Goal: Task Accomplishment & Management: Manage account settings

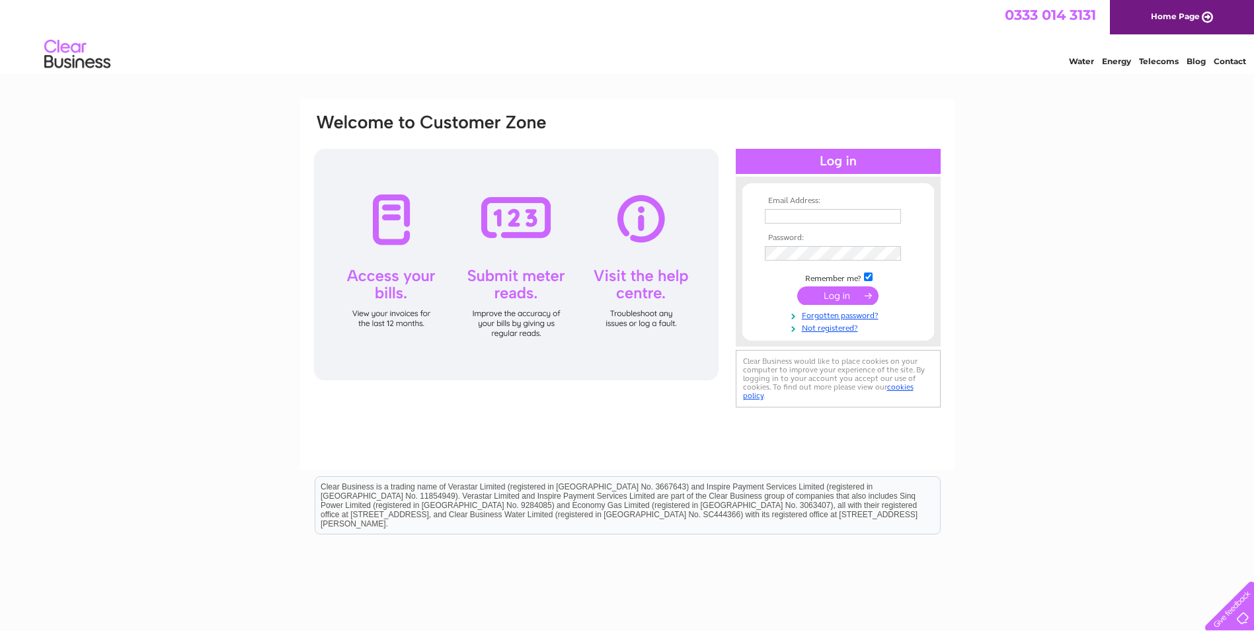
type input "[EMAIL_ADDRESS][DOMAIN_NAME]"
click at [844, 288] on input "submit" at bounding box center [837, 295] width 81 height 19
click at [853, 294] on input "submit" at bounding box center [837, 295] width 81 height 19
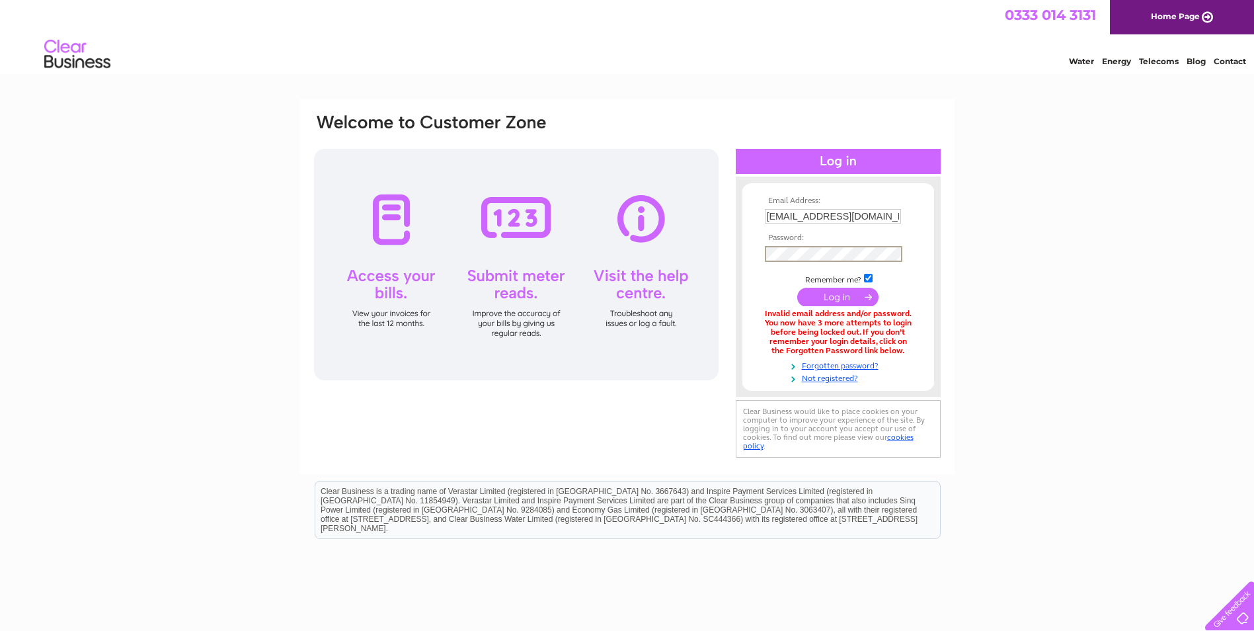
click at [797, 288] on input "submit" at bounding box center [837, 297] width 81 height 19
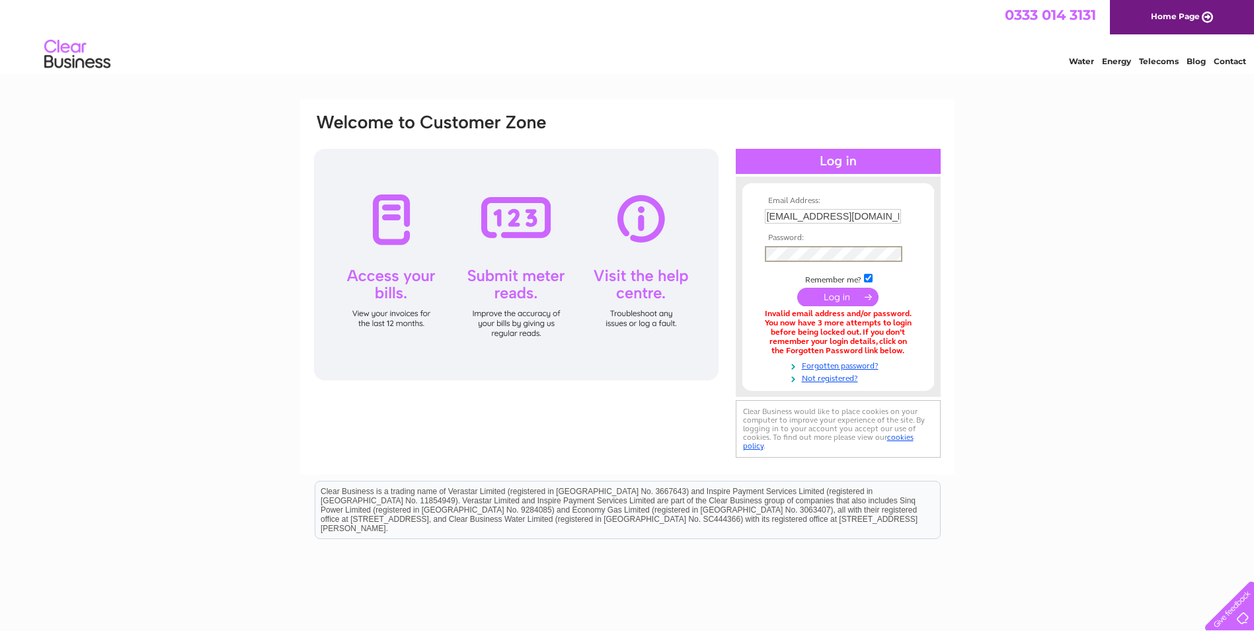
click at [797, 288] on input "submit" at bounding box center [837, 297] width 81 height 19
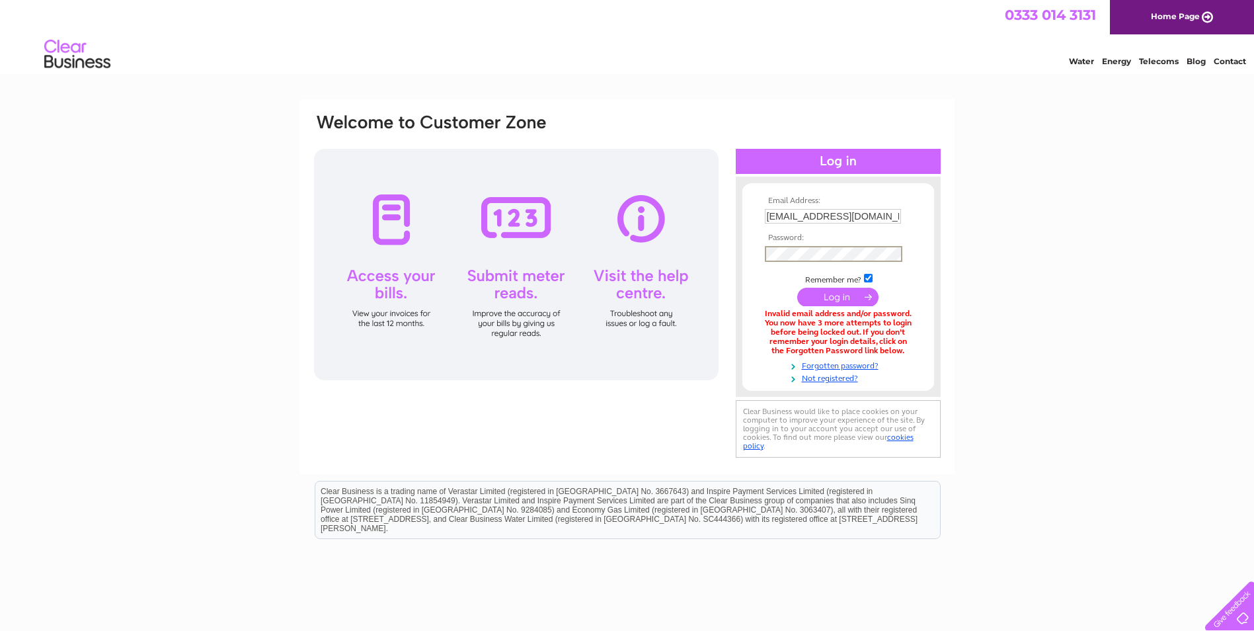
click at [797, 288] on input "submit" at bounding box center [837, 297] width 81 height 19
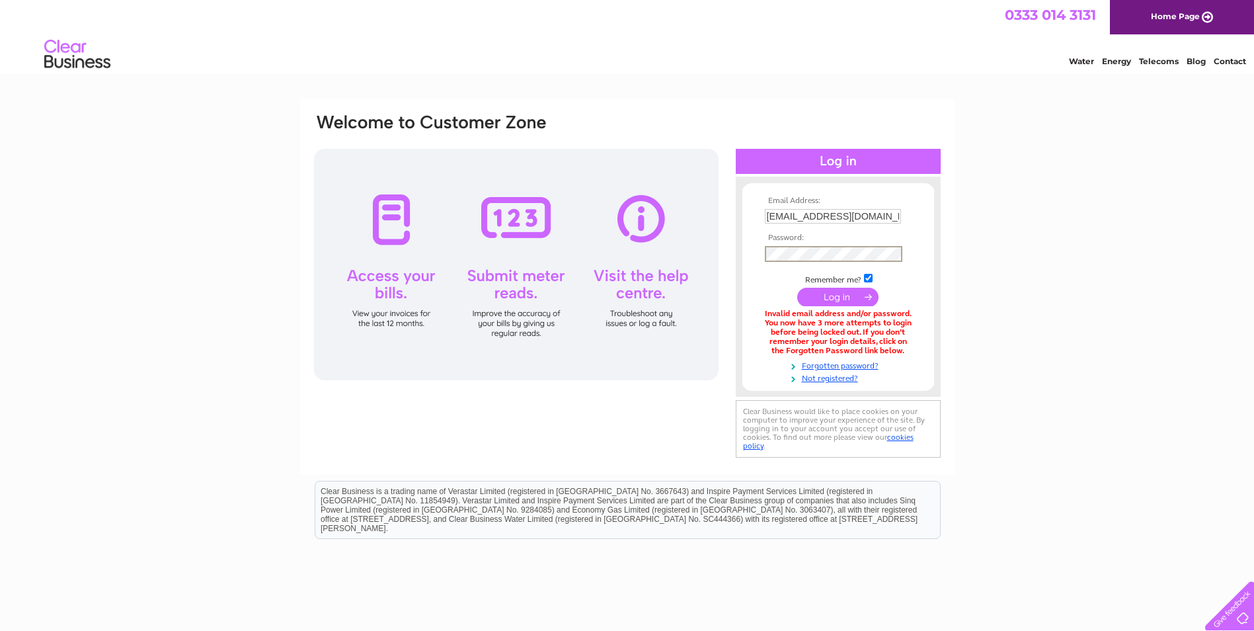
click at [797, 288] on input "submit" at bounding box center [837, 297] width 81 height 19
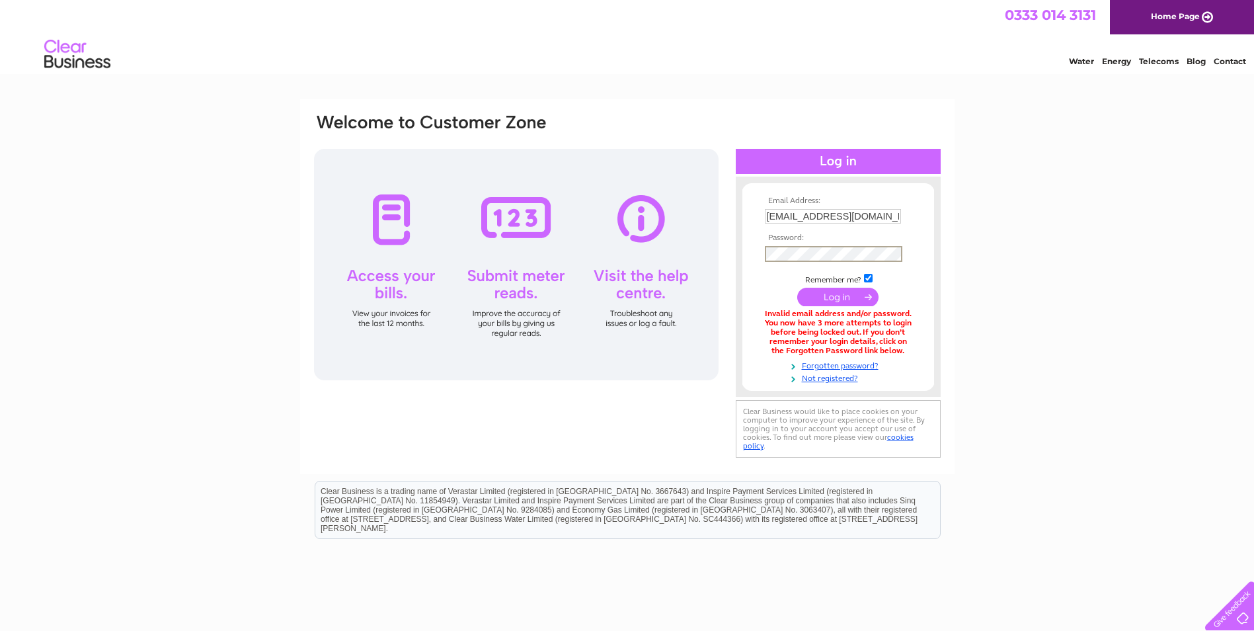
click at [797, 288] on input "submit" at bounding box center [837, 297] width 81 height 19
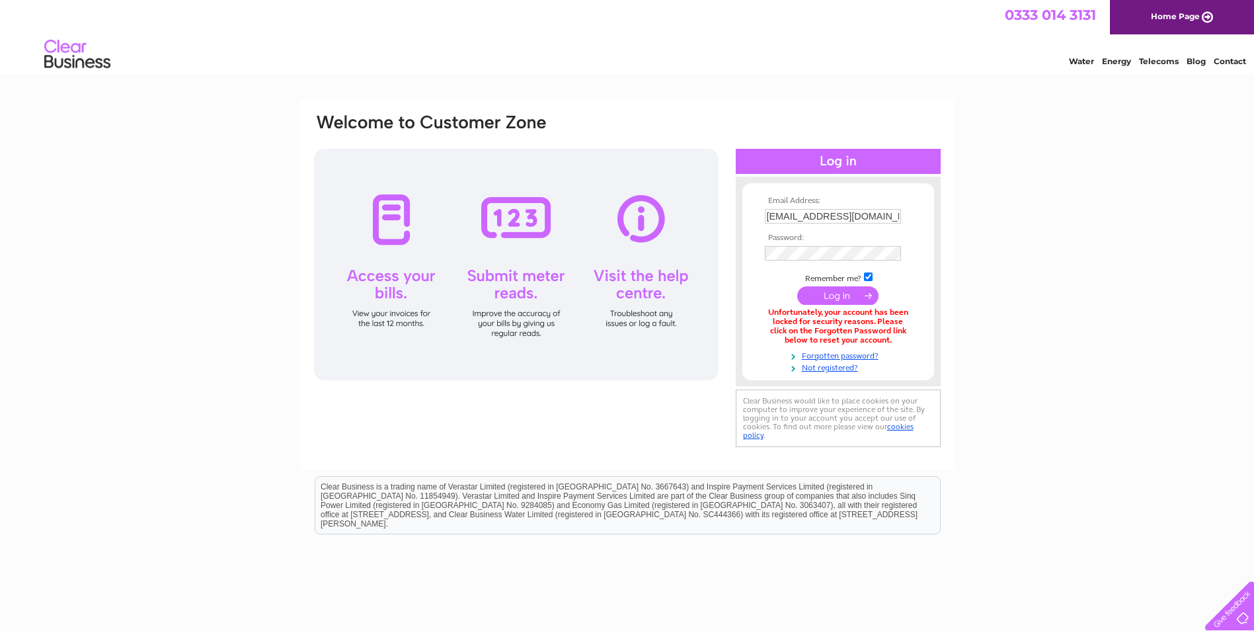
click at [1046, 246] on div "Email Address: fildeschris@hotmail.com Password: Forgotten password?" at bounding box center [627, 397] width 1254 height 596
click at [869, 294] on input "submit" at bounding box center [837, 295] width 81 height 19
click at [828, 298] on input "submit" at bounding box center [837, 295] width 81 height 19
click at [836, 353] on link "Forgotten password?" at bounding box center [840, 354] width 150 height 13
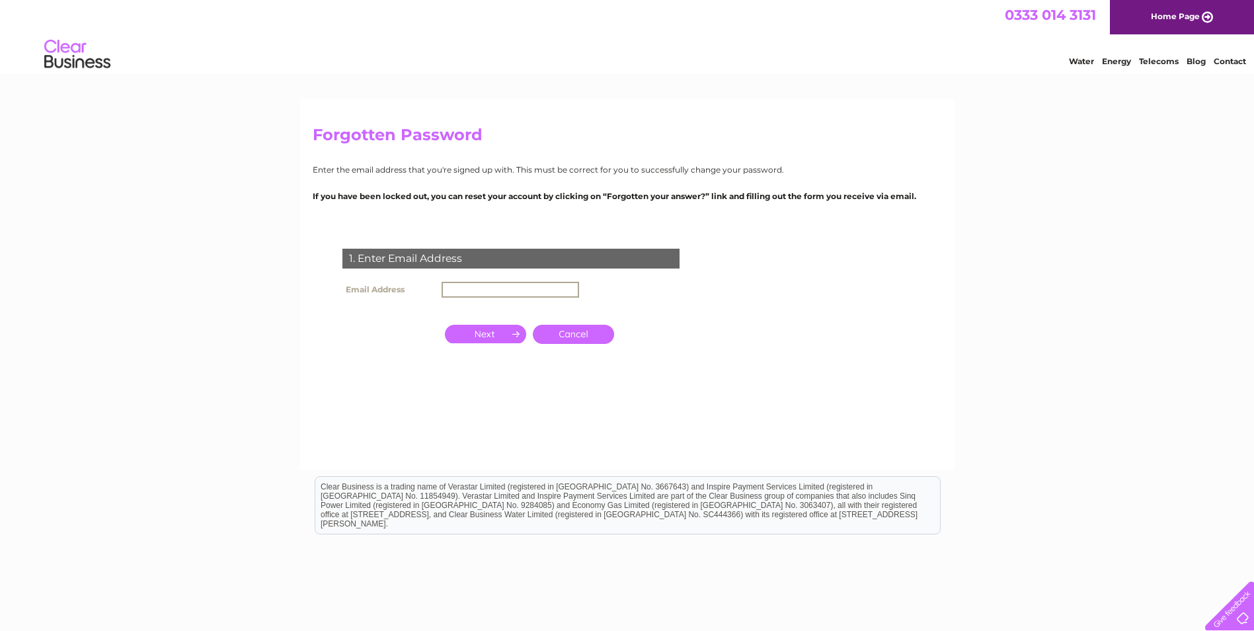
click at [460, 287] on input "text" at bounding box center [511, 290] width 138 height 16
type input "[EMAIL_ADDRESS][DOMAIN_NAME]"
click at [485, 327] on input "button" at bounding box center [485, 334] width 81 height 19
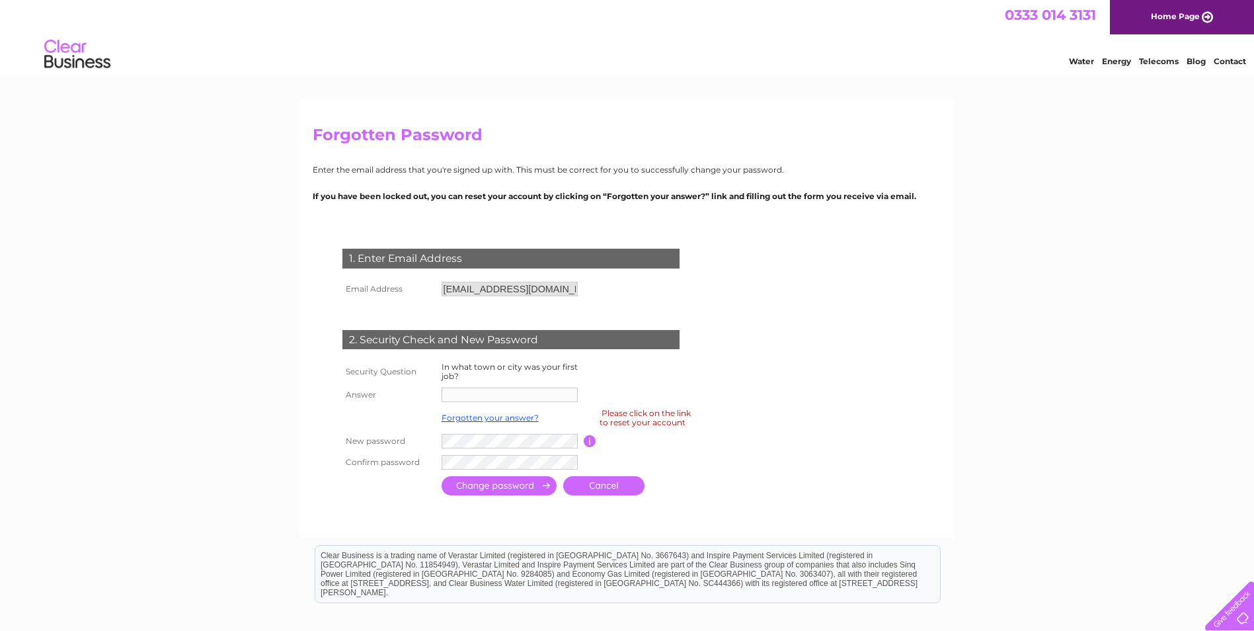
click at [347, 317] on td "2. Security Check and New Password" at bounding box center [511, 338] width 344 height 43
click at [557, 287] on input "[EMAIL_ADDRESS][DOMAIN_NAME]" at bounding box center [510, 289] width 136 height 15
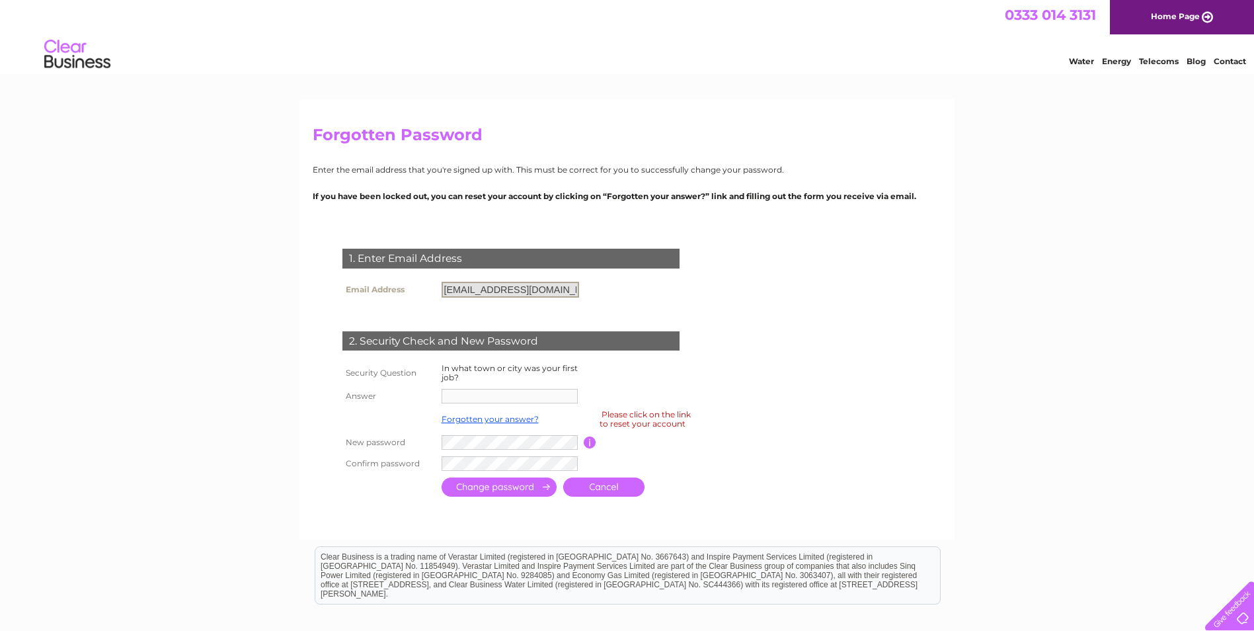
click at [653, 420] on div "Please click on the link to reset your account" at bounding box center [645, 418] width 91 height 23
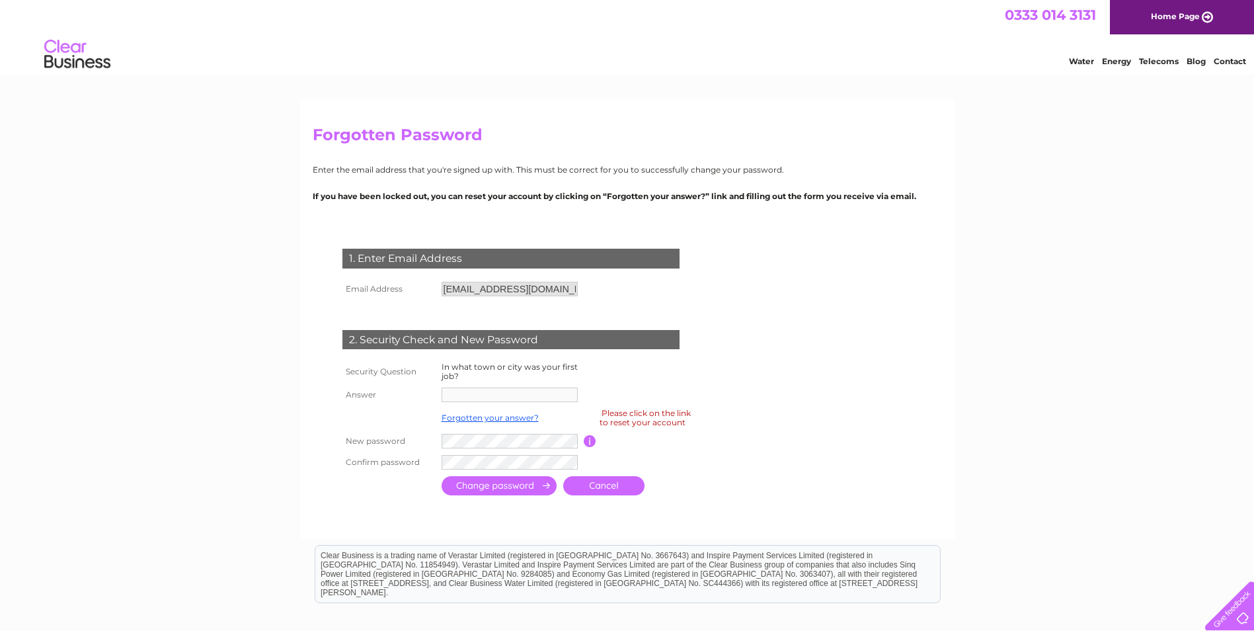
click at [385, 372] on th "Security Question" at bounding box center [388, 371] width 99 height 25
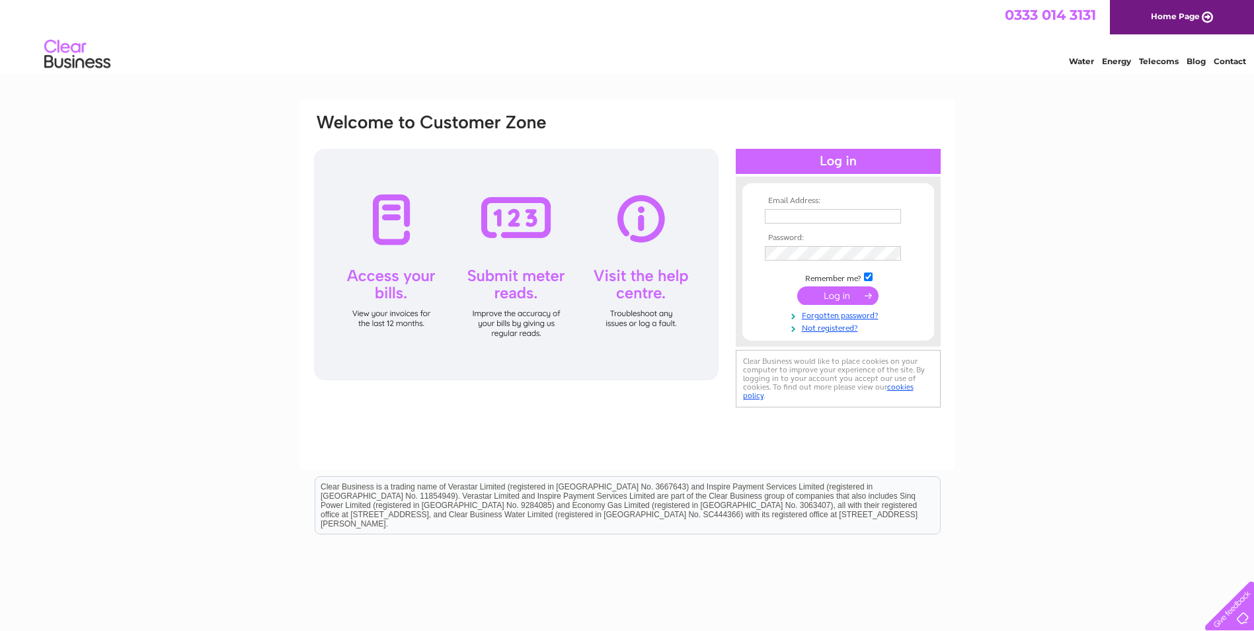
type input "[EMAIL_ADDRESS][DOMAIN_NAME]"
click at [842, 293] on input "submit" at bounding box center [837, 295] width 81 height 19
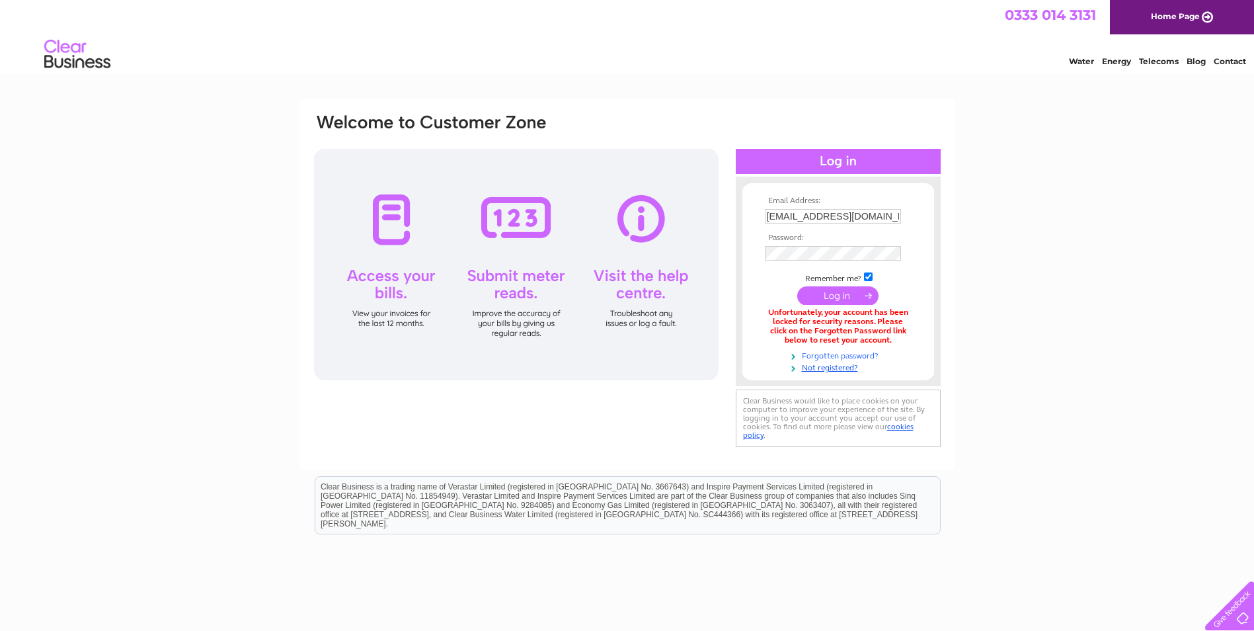
click at [851, 358] on link "Forgotten password?" at bounding box center [840, 354] width 150 height 13
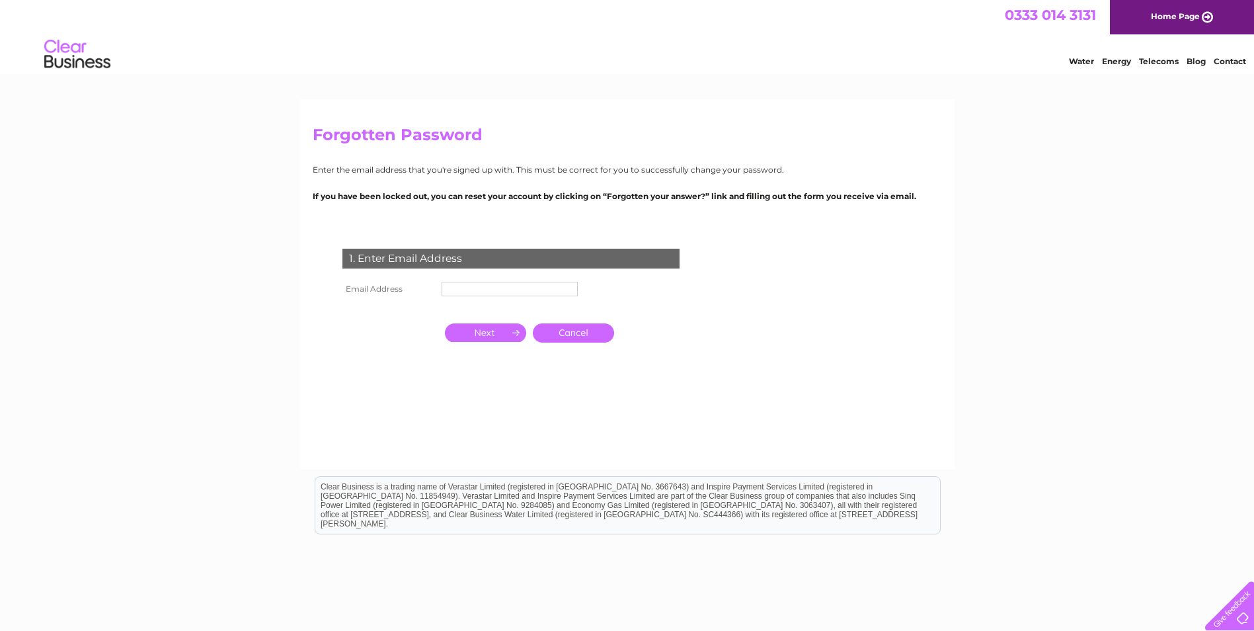
click at [482, 286] on input "text" at bounding box center [510, 289] width 136 height 15
type input "[EMAIL_ADDRESS][DOMAIN_NAME]"
click at [496, 334] on input "button" at bounding box center [485, 332] width 81 height 19
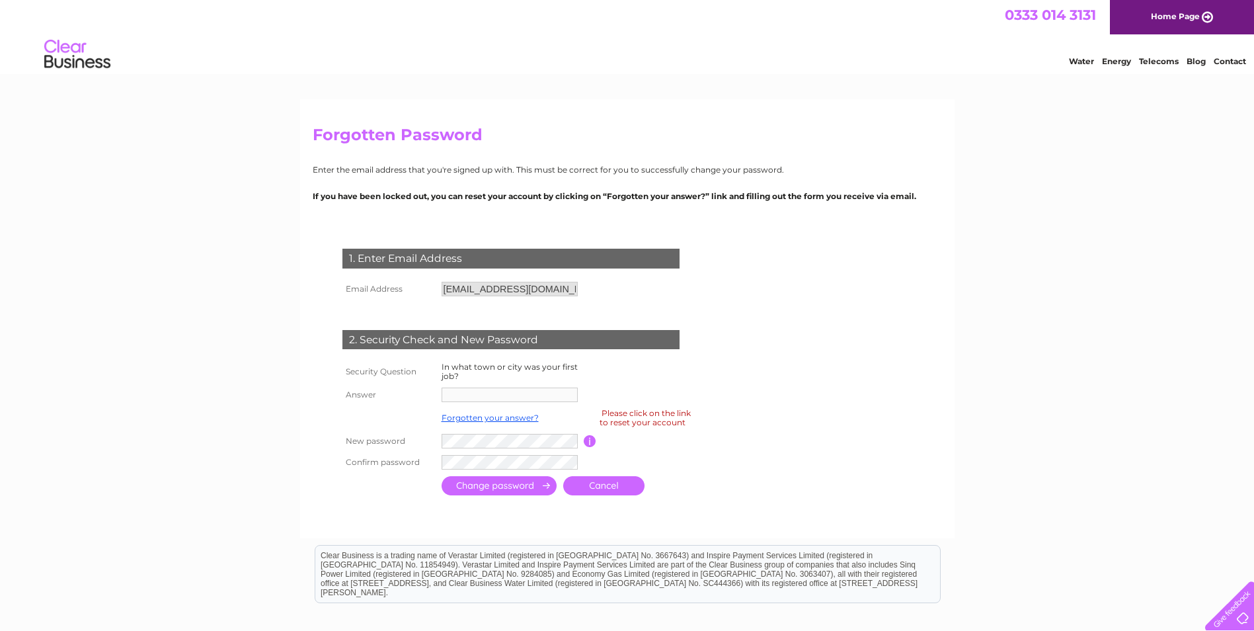
click at [436, 448] on th "New password" at bounding box center [388, 440] width 99 height 21
click at [593, 440] on input "button" at bounding box center [590, 441] width 13 height 12
click at [591, 439] on input "button" at bounding box center [590, 441] width 13 height 12
click at [526, 368] on label "In what town or city was your first job?" at bounding box center [510, 371] width 136 height 19
click at [519, 331] on div "2. Security Check and New Password" at bounding box center [510, 340] width 337 height 20
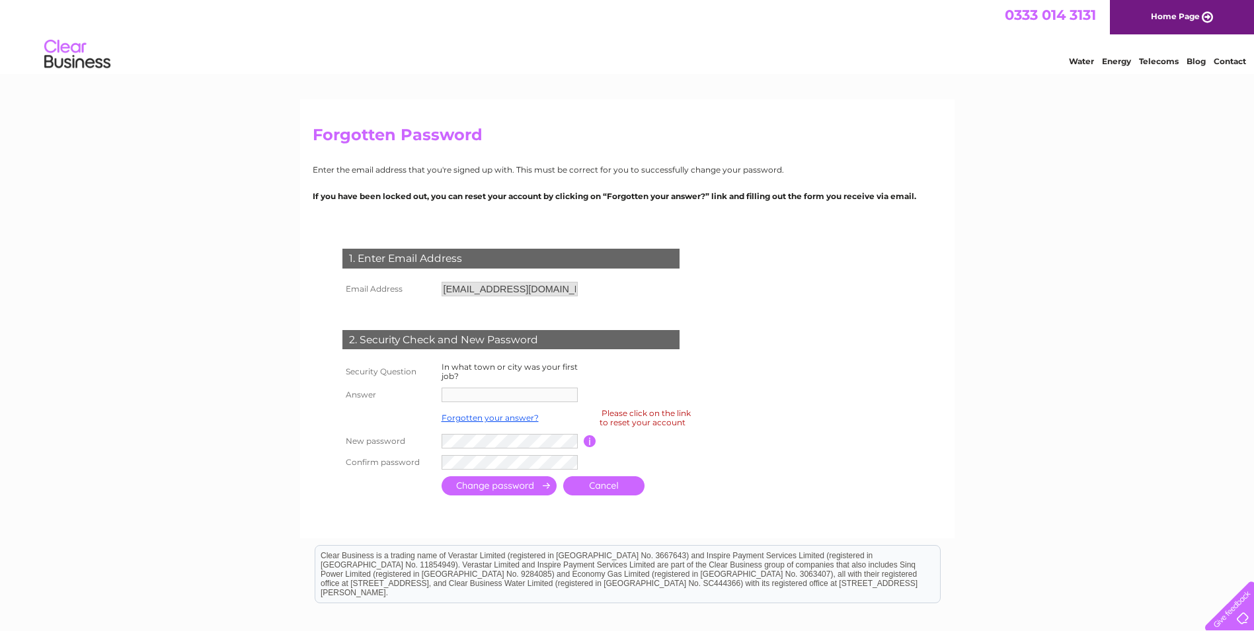
click at [509, 422] on td "Forgotten your answer?" at bounding box center [510, 417] width 145 height 25
click at [515, 413] on link "Forgotten your answer?" at bounding box center [490, 418] width 97 height 10
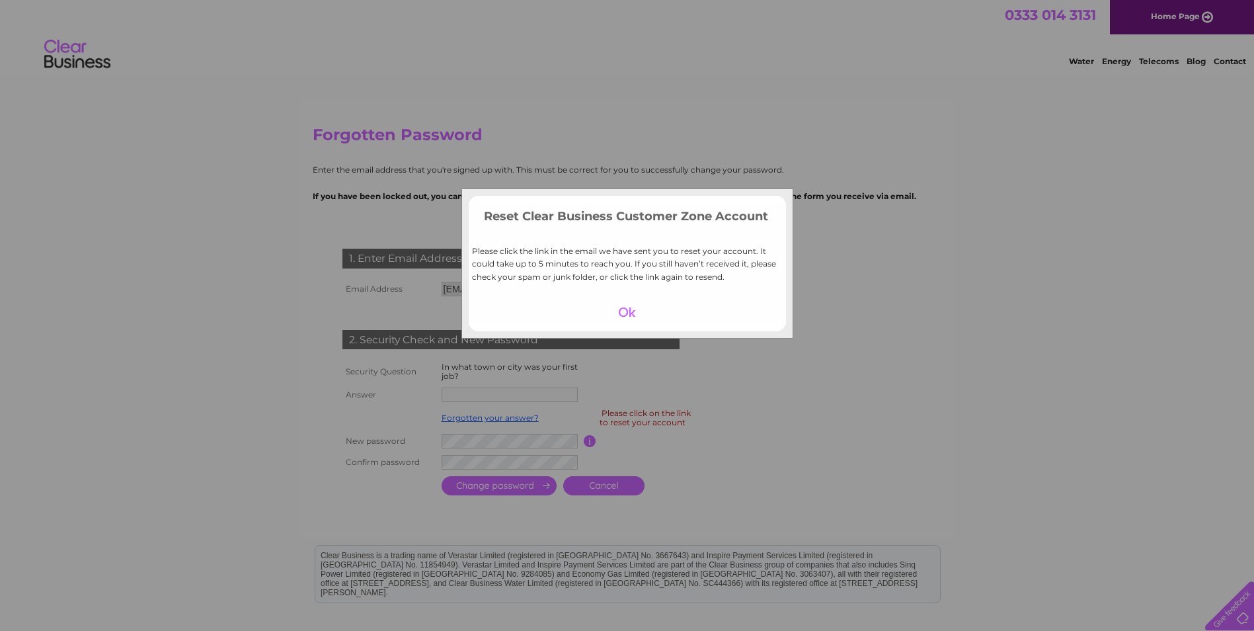
click at [623, 316] on div at bounding box center [626, 312] width 81 height 19
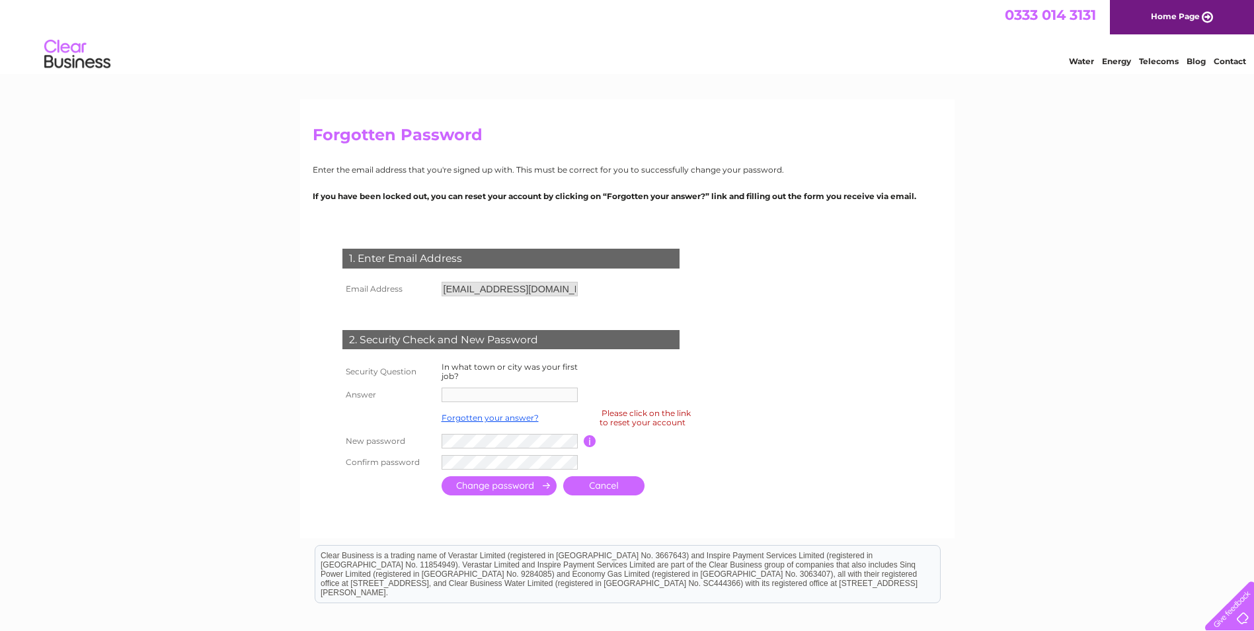
click at [530, 404] on td at bounding box center [510, 394] width 145 height 21
drag, startPoint x: 538, startPoint y: 389, endPoint x: 519, endPoint y: 384, distance: 19.9
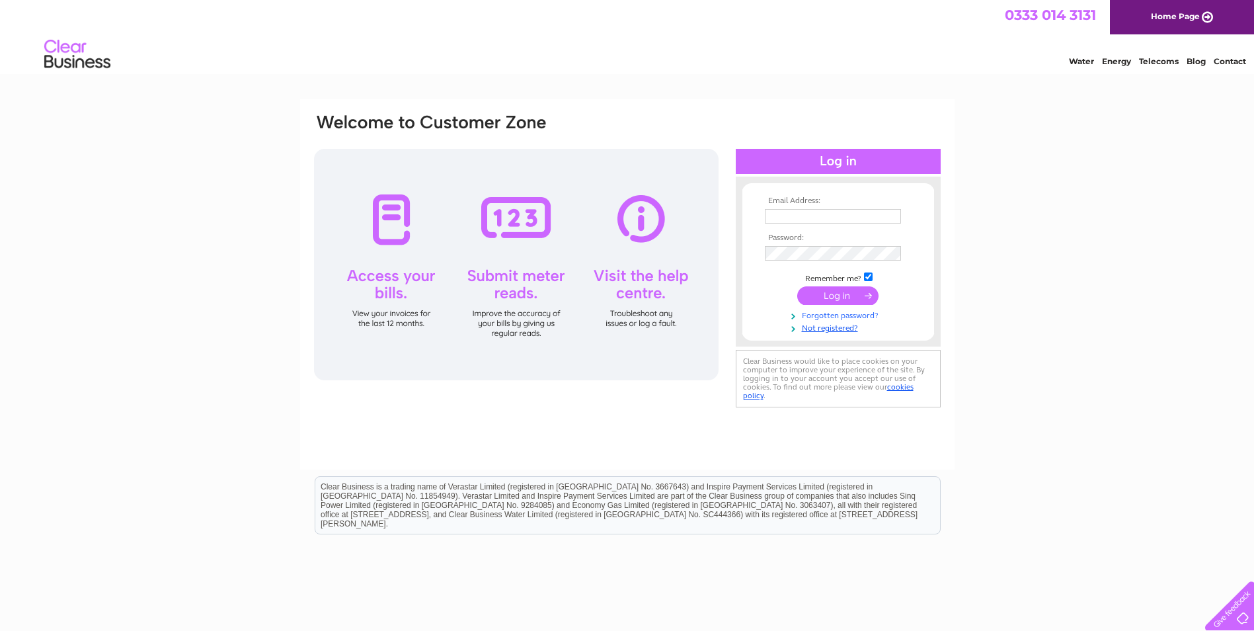
type input "[EMAIL_ADDRESS][DOMAIN_NAME]"
click at [861, 316] on link "Forgotten password?" at bounding box center [840, 314] width 150 height 13
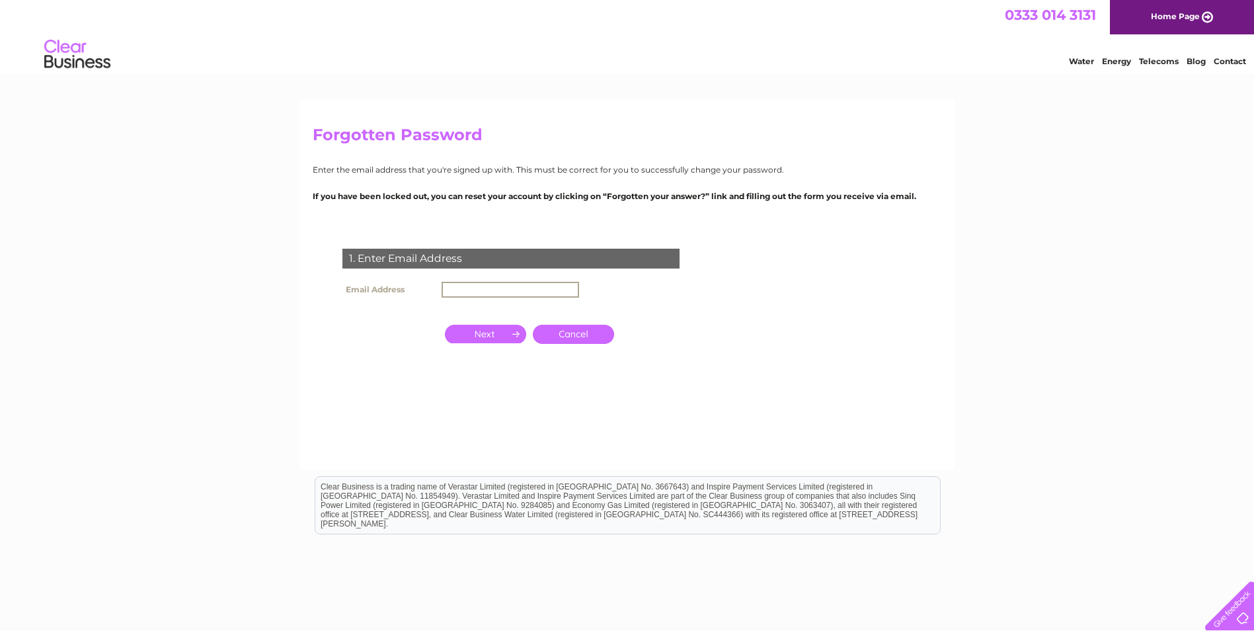
click at [502, 284] on input "text" at bounding box center [511, 290] width 138 height 16
type input "[EMAIL_ADDRESS][DOMAIN_NAME]"
click at [486, 331] on input "button" at bounding box center [485, 332] width 81 height 19
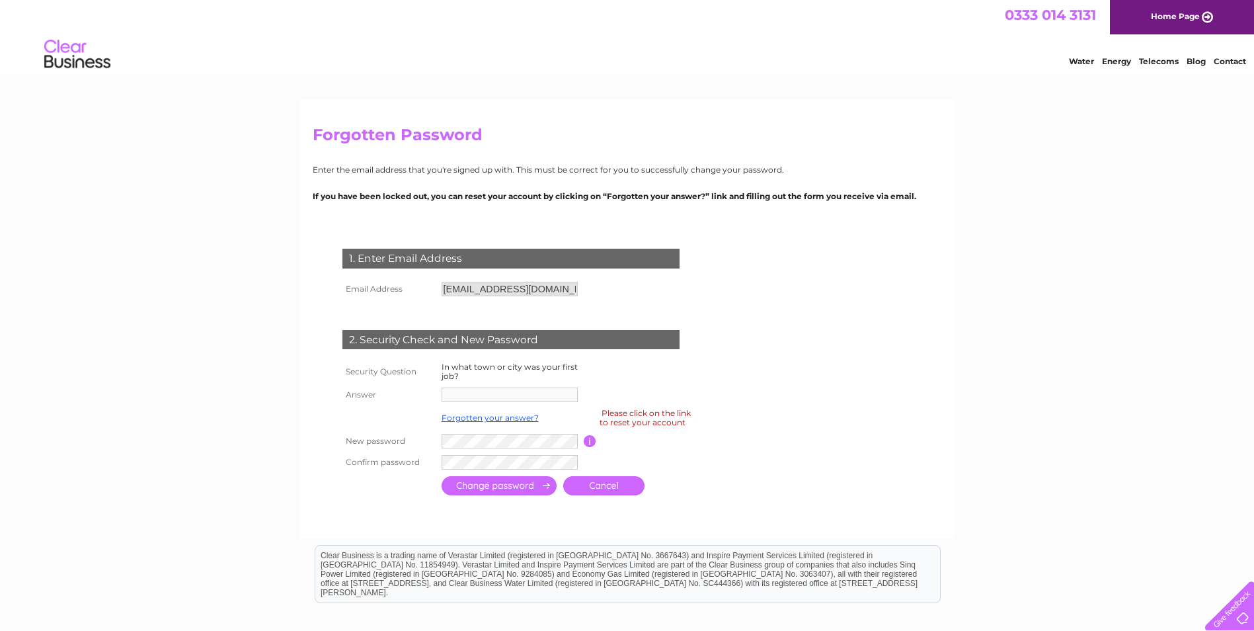
click at [649, 424] on div "Please click on the link to reset your account" at bounding box center [645, 417] width 91 height 23
click at [467, 448] on td at bounding box center [510, 440] width 145 height 21
click at [594, 479] on link "Cancel" at bounding box center [603, 485] width 81 height 19
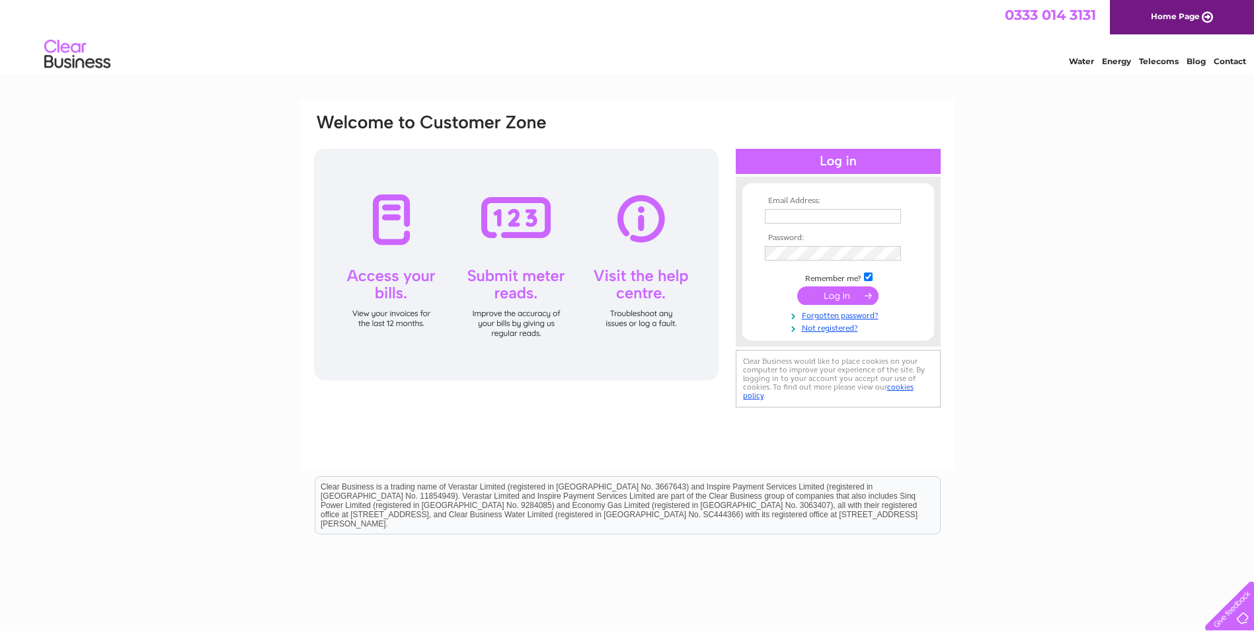
type input "[EMAIL_ADDRESS][DOMAIN_NAME]"
click at [401, 287] on div at bounding box center [516, 264] width 405 height 231
click at [401, 224] on div at bounding box center [516, 264] width 405 height 231
drag, startPoint x: 413, startPoint y: 229, endPoint x: 424, endPoint y: 233, distance: 11.5
click at [416, 233] on div at bounding box center [516, 264] width 405 height 231
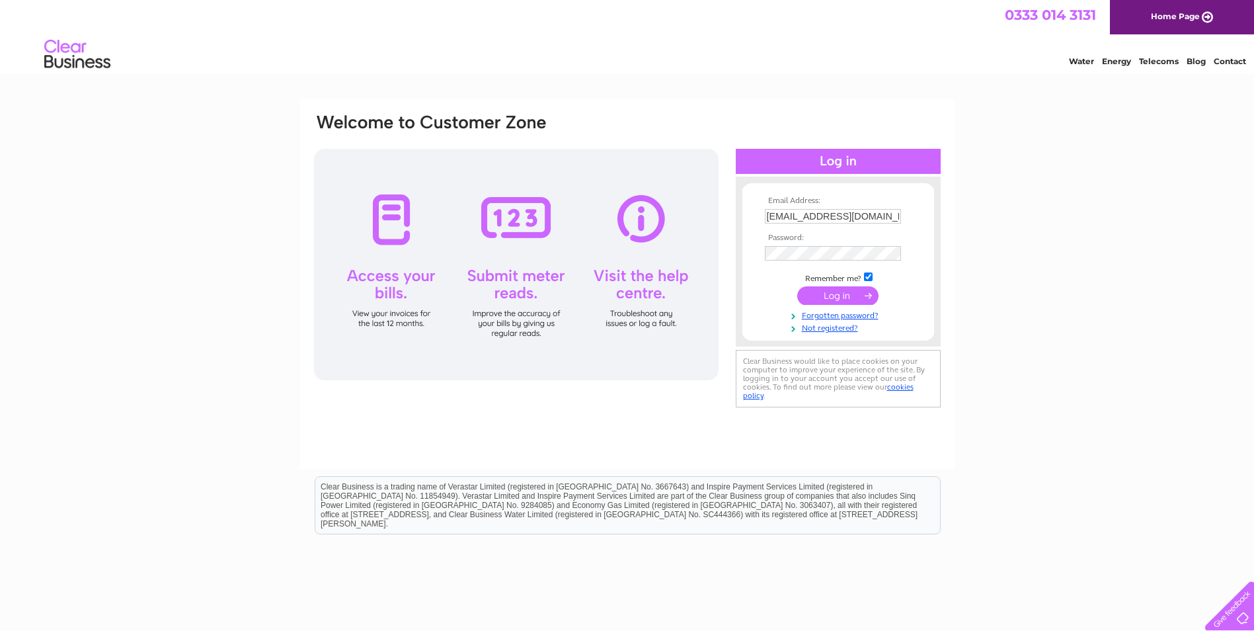
click at [564, 286] on div at bounding box center [516, 264] width 405 height 231
click at [612, 270] on div at bounding box center [516, 264] width 405 height 231
click at [680, 284] on div at bounding box center [516, 264] width 405 height 231
drag, startPoint x: 681, startPoint y: 272, endPoint x: 832, endPoint y: 200, distance: 167.4
click at [688, 266] on div at bounding box center [516, 264] width 405 height 231
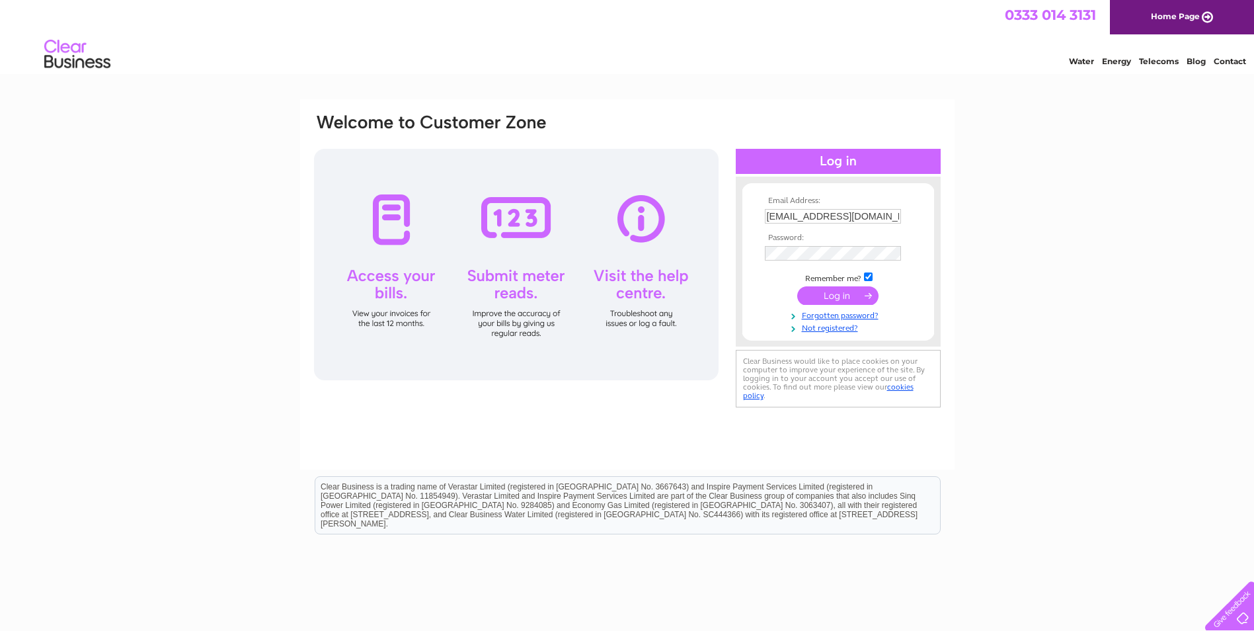
drag, startPoint x: 867, startPoint y: 284, endPoint x: 869, endPoint y: 293, distance: 8.8
click at [869, 293] on td at bounding box center [838, 295] width 153 height 25
click at [869, 293] on input "submit" at bounding box center [837, 295] width 81 height 19
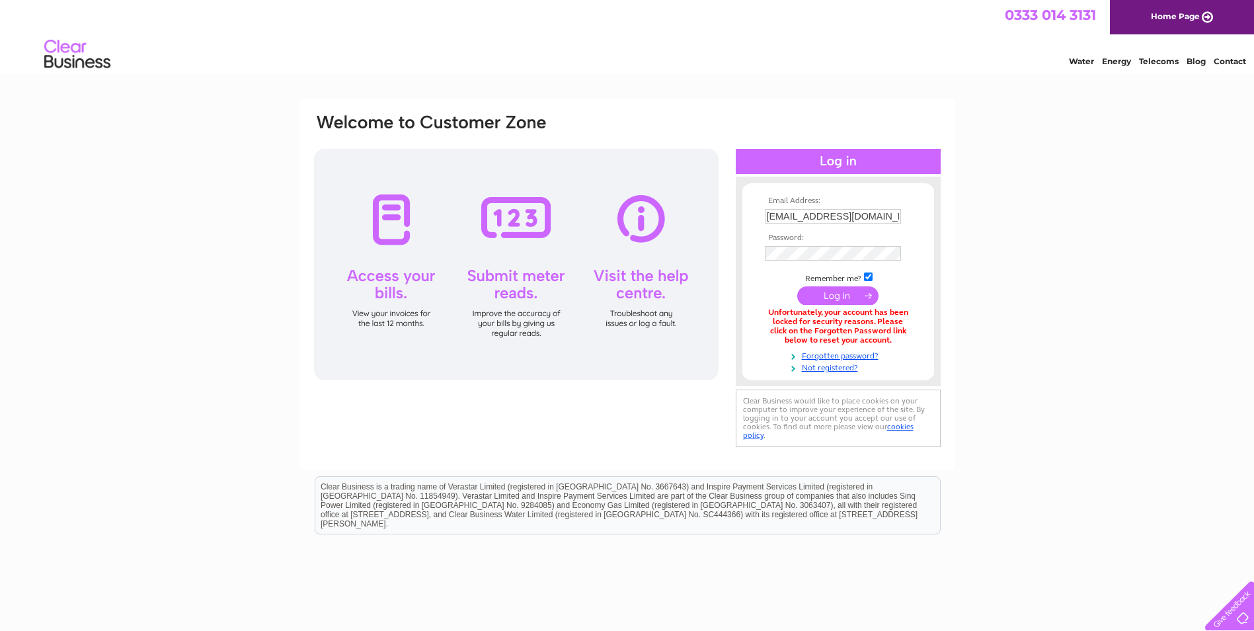
click at [869, 293] on input "submit" at bounding box center [837, 295] width 81 height 19
click at [843, 296] on input "submit" at bounding box center [837, 295] width 81 height 19
click at [843, 296] on input "submit" at bounding box center [837, 297] width 81 height 19
click at [848, 299] on input "submit" at bounding box center [837, 295] width 81 height 19
click at [849, 297] on input "submit" at bounding box center [837, 297] width 81 height 19
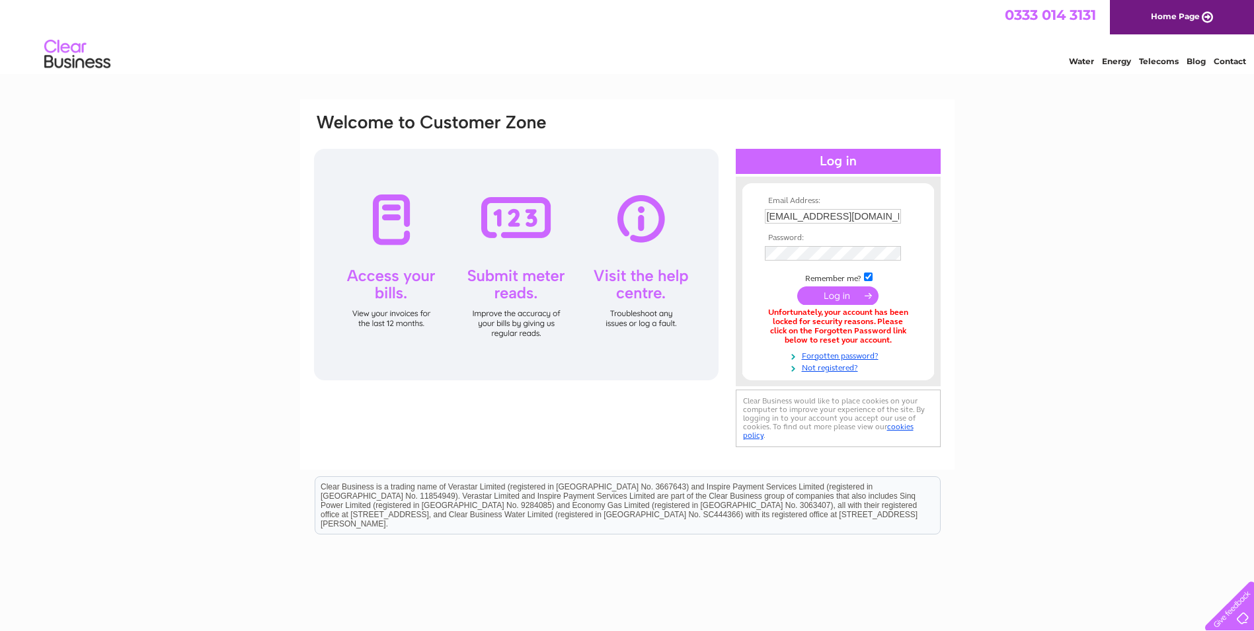
click at [849, 297] on input "submit" at bounding box center [837, 295] width 81 height 19
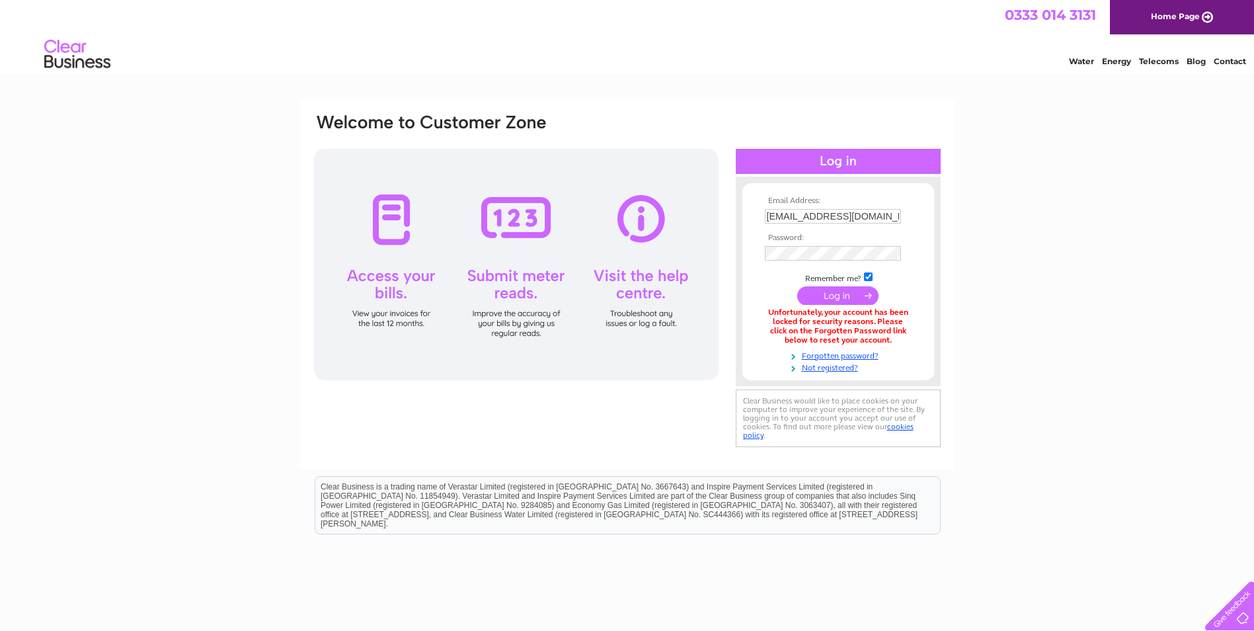
click at [851, 295] on input "submit" at bounding box center [837, 295] width 81 height 19
drag, startPoint x: 0, startPoint y: 0, endPoint x: 834, endPoint y: 295, distance: 884.9
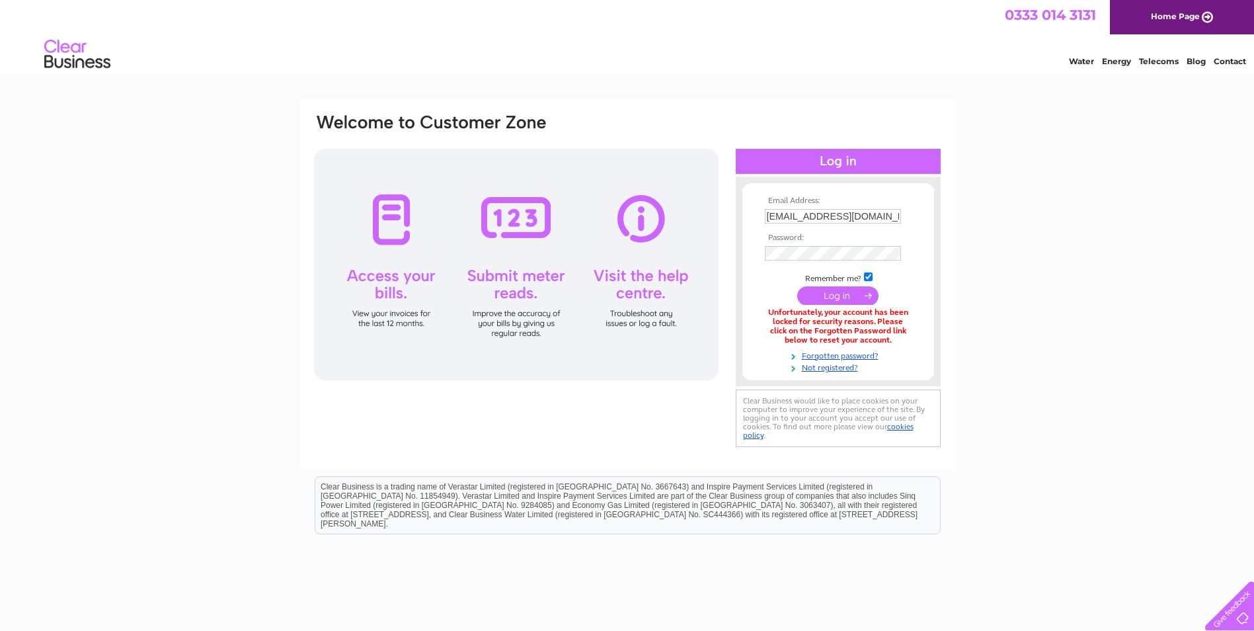
click at [834, 295] on input "submit" at bounding box center [837, 295] width 81 height 19
click at [842, 356] on link "Forgotten password?" at bounding box center [840, 354] width 150 height 13
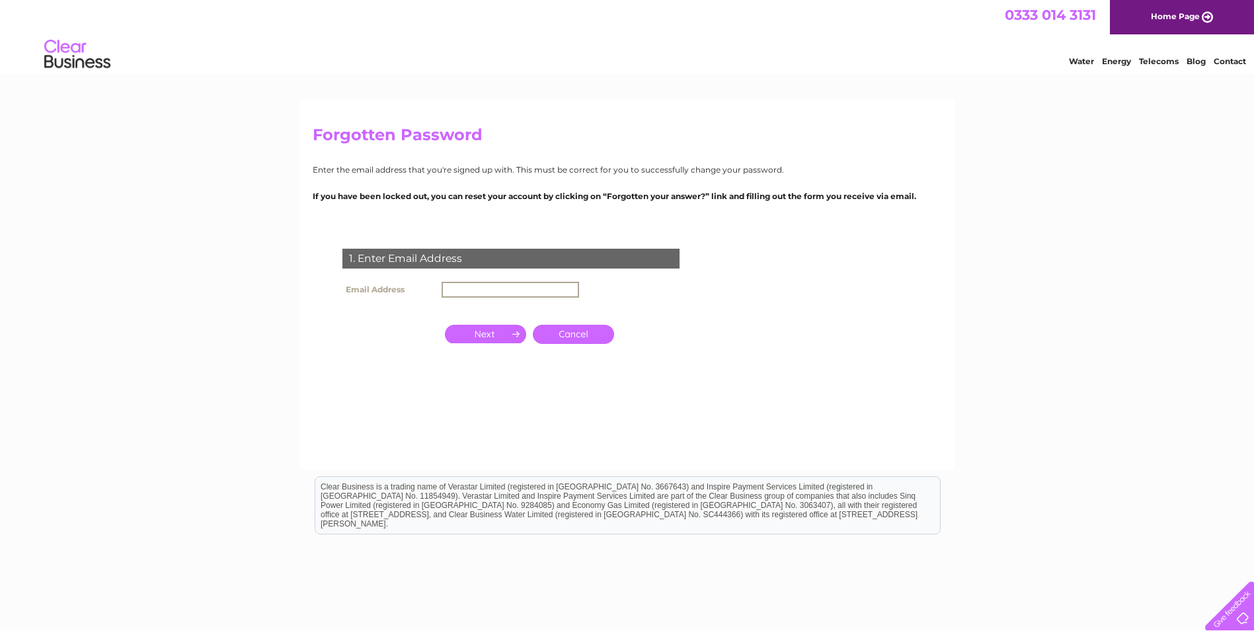
click at [472, 287] on input "text" at bounding box center [511, 290] width 138 height 16
type input "[EMAIL_ADDRESS][DOMAIN_NAME]"
click at [486, 350] on div "1. Enter Email Address Email Address fildeschris@hotmail.com Cancel" at bounding box center [514, 321] width 402 height 172
click at [494, 340] on input "button" at bounding box center [485, 332] width 81 height 19
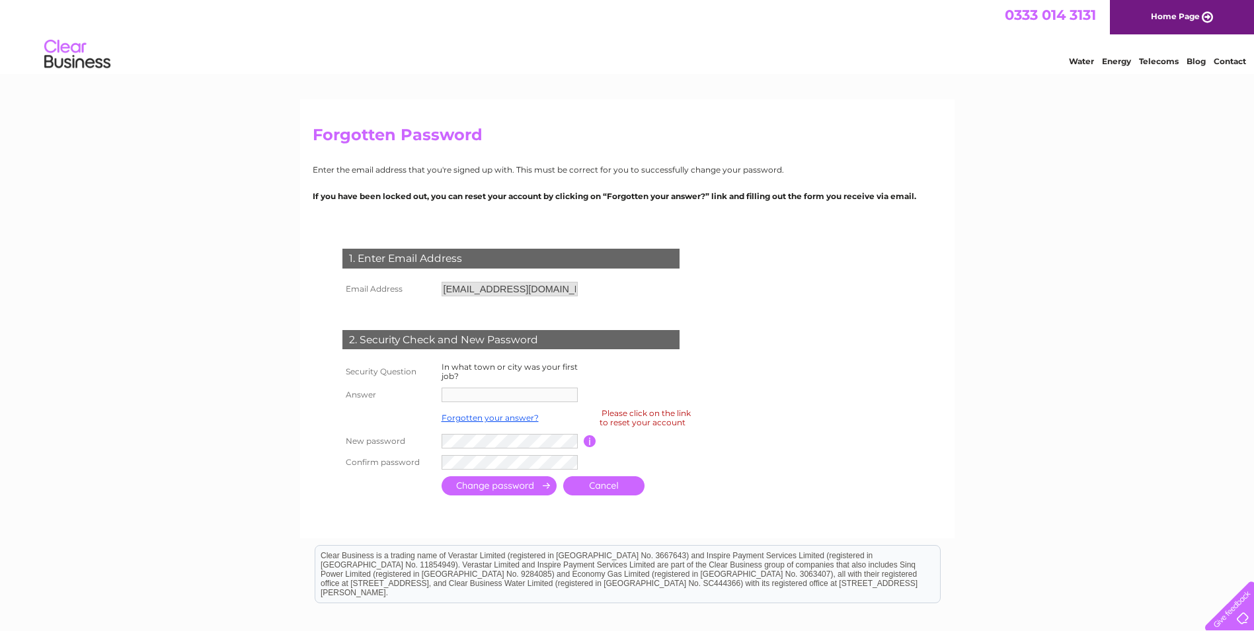
click at [492, 243] on td "1. Enter Email Address" at bounding box center [511, 256] width 344 height 43
click at [464, 333] on div "2. Security Check and New Password" at bounding box center [510, 340] width 337 height 20
click at [464, 335] on div "2. Security Check and New Password" at bounding box center [510, 340] width 337 height 20
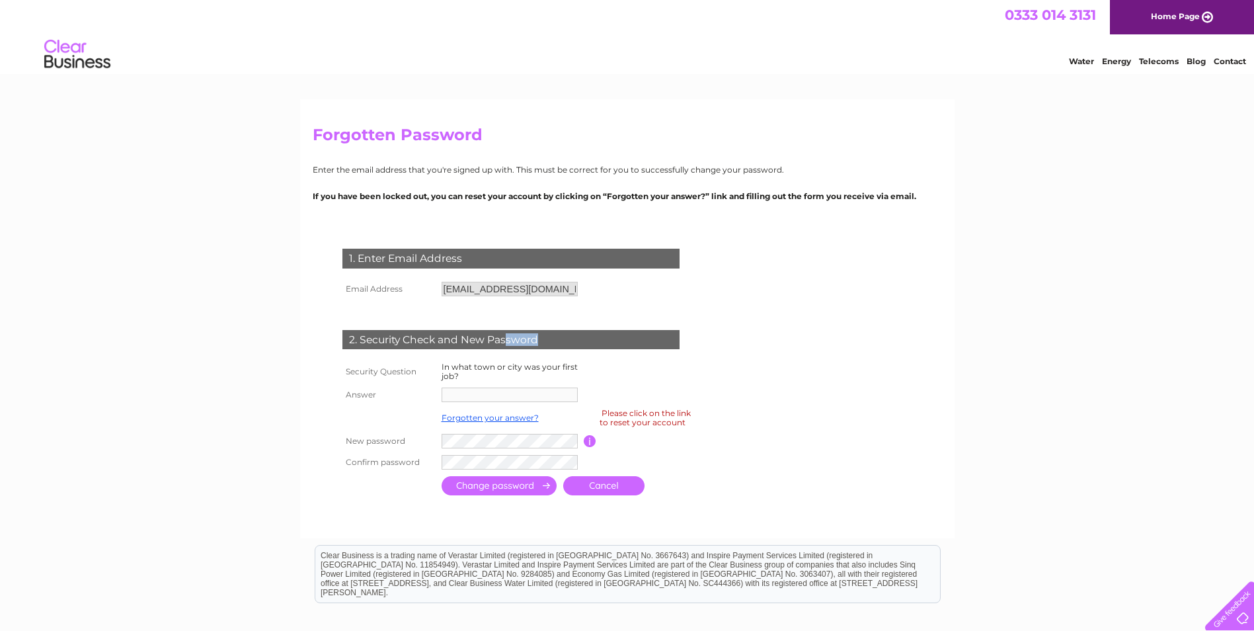
click at [464, 335] on div "2. Security Check and New Password" at bounding box center [510, 340] width 337 height 20
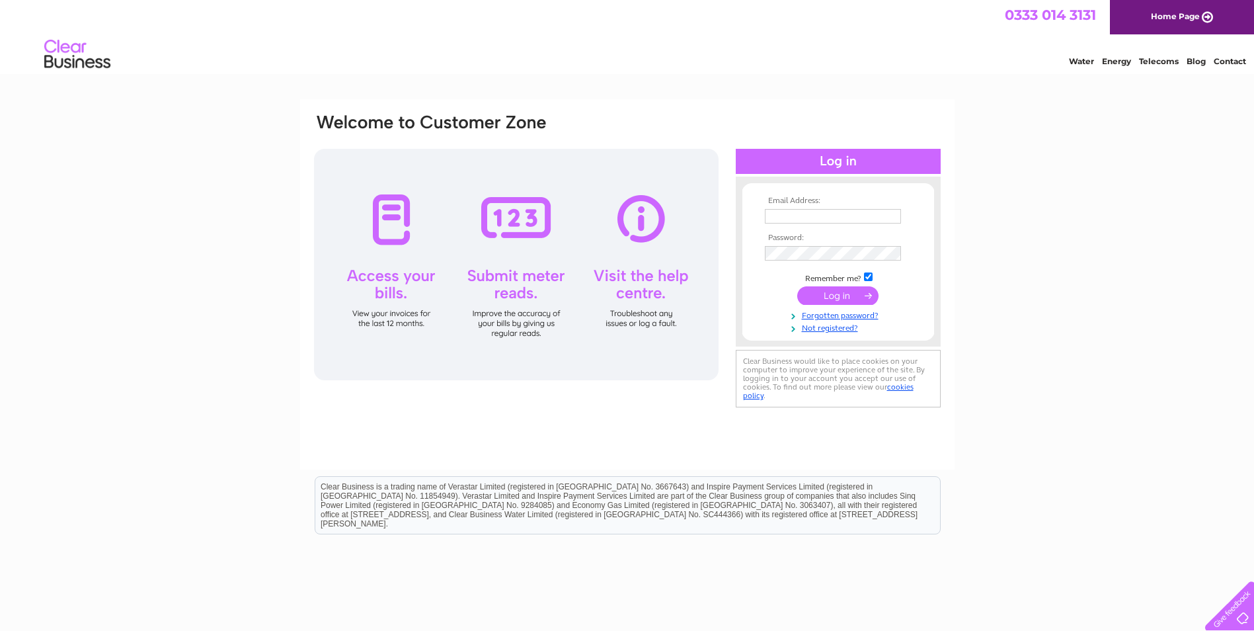
type input "[EMAIL_ADDRESS][DOMAIN_NAME]"
click at [867, 294] on input "submit" at bounding box center [837, 295] width 81 height 19
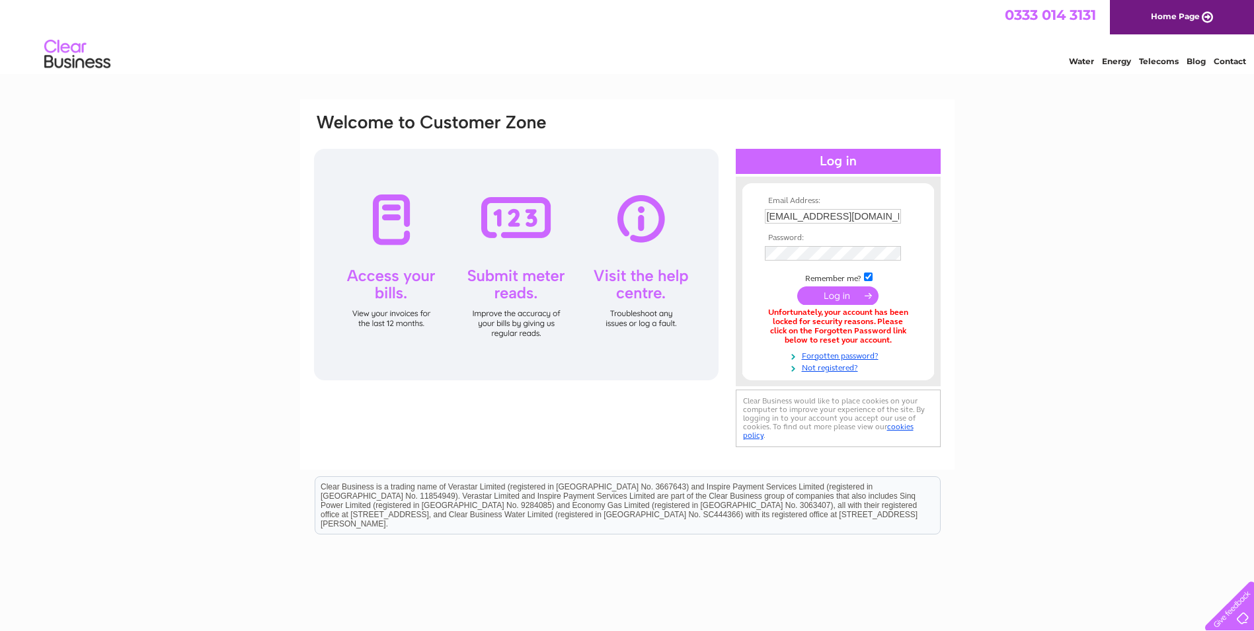
click at [860, 165] on div at bounding box center [838, 161] width 205 height 25
click at [846, 171] on div at bounding box center [838, 161] width 205 height 25
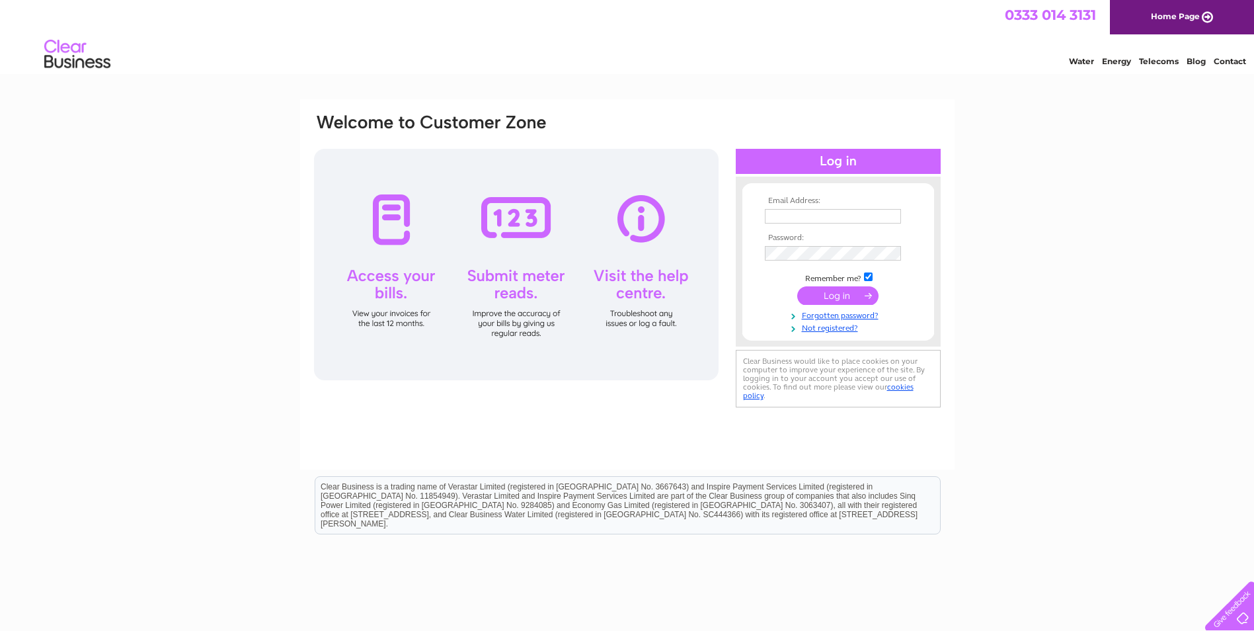
type input "[EMAIL_ADDRESS][DOMAIN_NAME]"
click at [1045, 173] on div "Email Address: [EMAIL_ADDRESS][DOMAIN_NAME] Password: Forgotten password?" at bounding box center [627, 397] width 1254 height 596
click at [828, 161] on div at bounding box center [838, 161] width 205 height 25
click at [873, 296] on input "submit" at bounding box center [837, 295] width 81 height 19
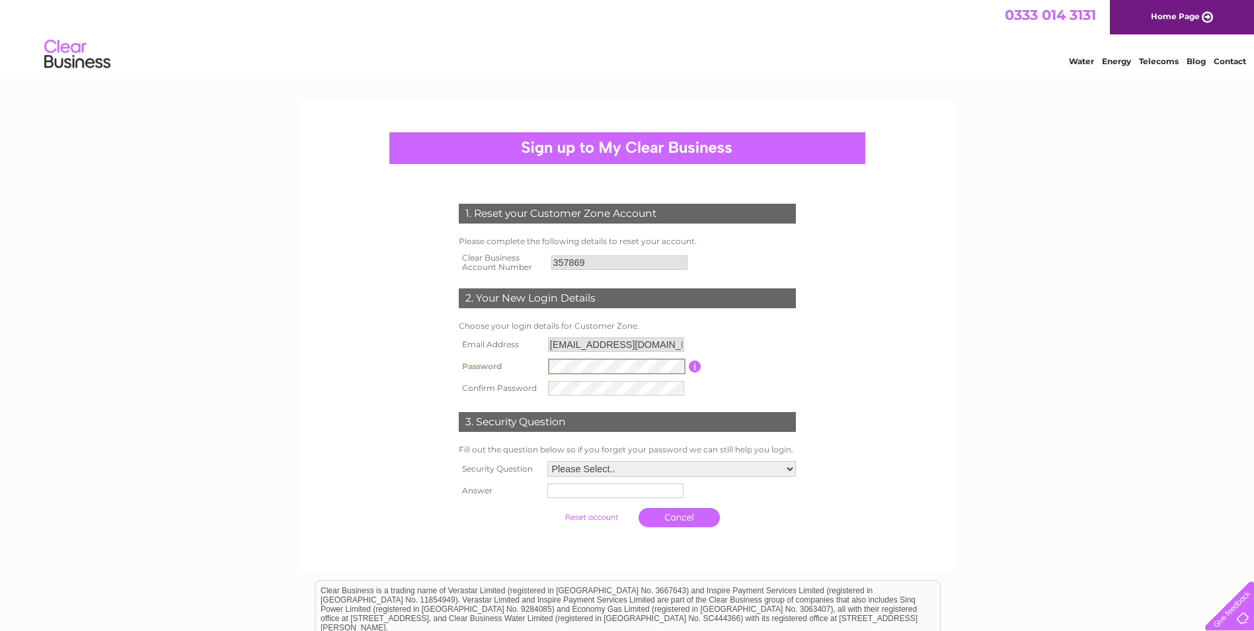
click at [768, 358] on td "Password must be at least 6 characters long" at bounding box center [750, 366] width 98 height 22
click at [900, 405] on form "1. Reset your Customer Zone Account Please complete the following details to re…" at bounding box center [627, 367] width 629 height 381
click at [793, 464] on select "Please Select.. In what town or city was your first job? In what town or city d…" at bounding box center [671, 467] width 249 height 16
select select "1"
click at [546, 460] on select "Please Select.. In what town or city was your first job? In what town or city d…" at bounding box center [671, 467] width 250 height 17
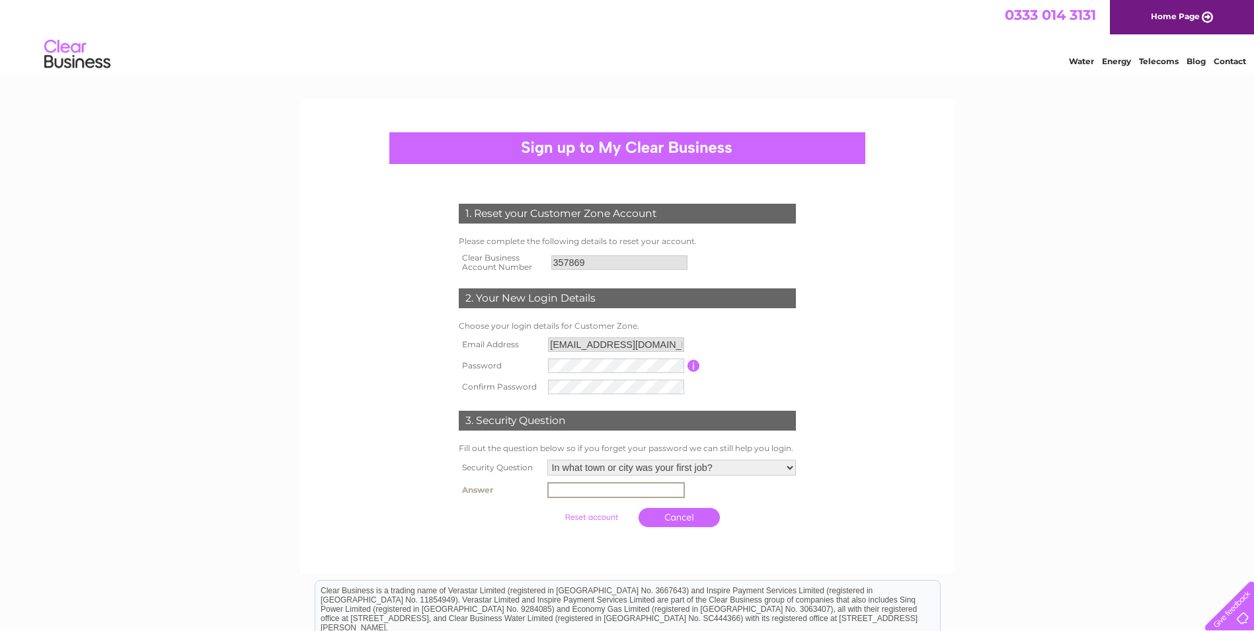
click at [566, 495] on input "text" at bounding box center [616, 490] width 138 height 16
type input "prescot"
click at [600, 514] on input "submit" at bounding box center [591, 517] width 81 height 19
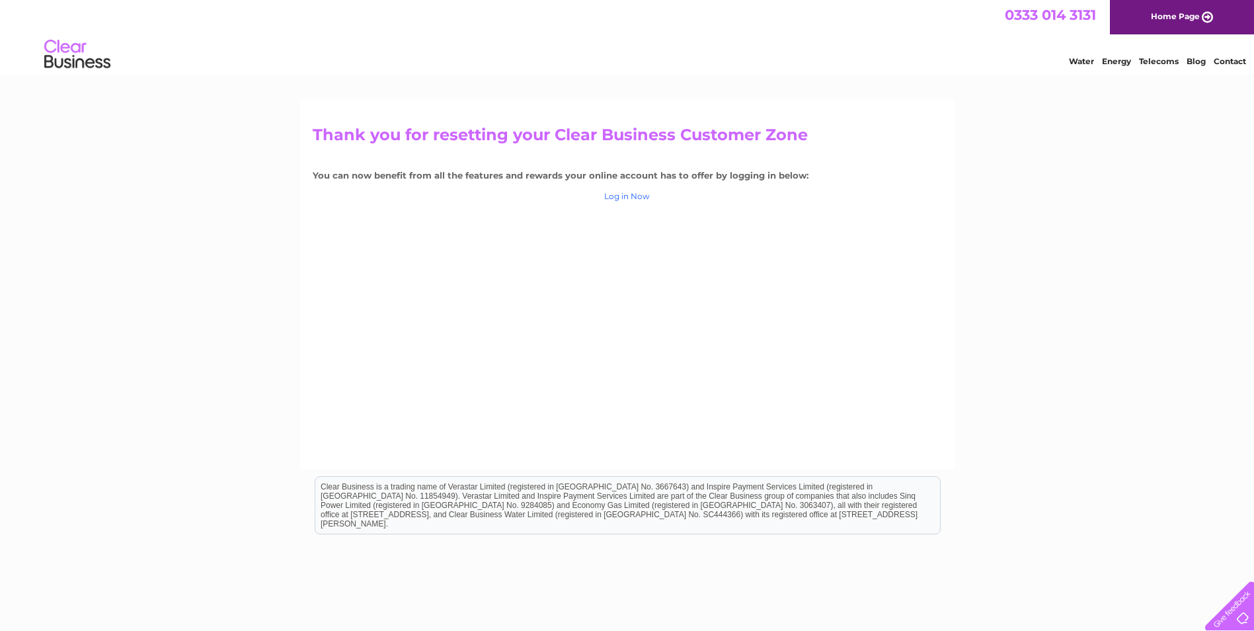
click at [636, 196] on link "Log in Now" at bounding box center [627, 196] width 46 height 10
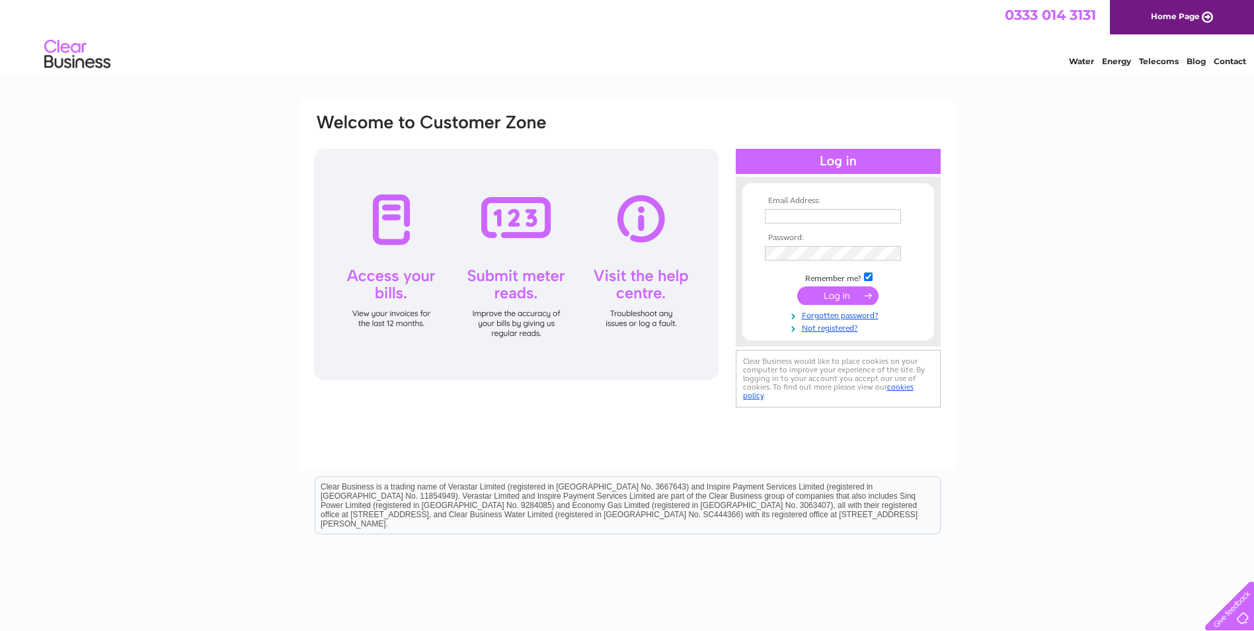
type input "[EMAIL_ADDRESS][DOMAIN_NAME]"
click at [849, 290] on input "submit" at bounding box center [837, 295] width 81 height 19
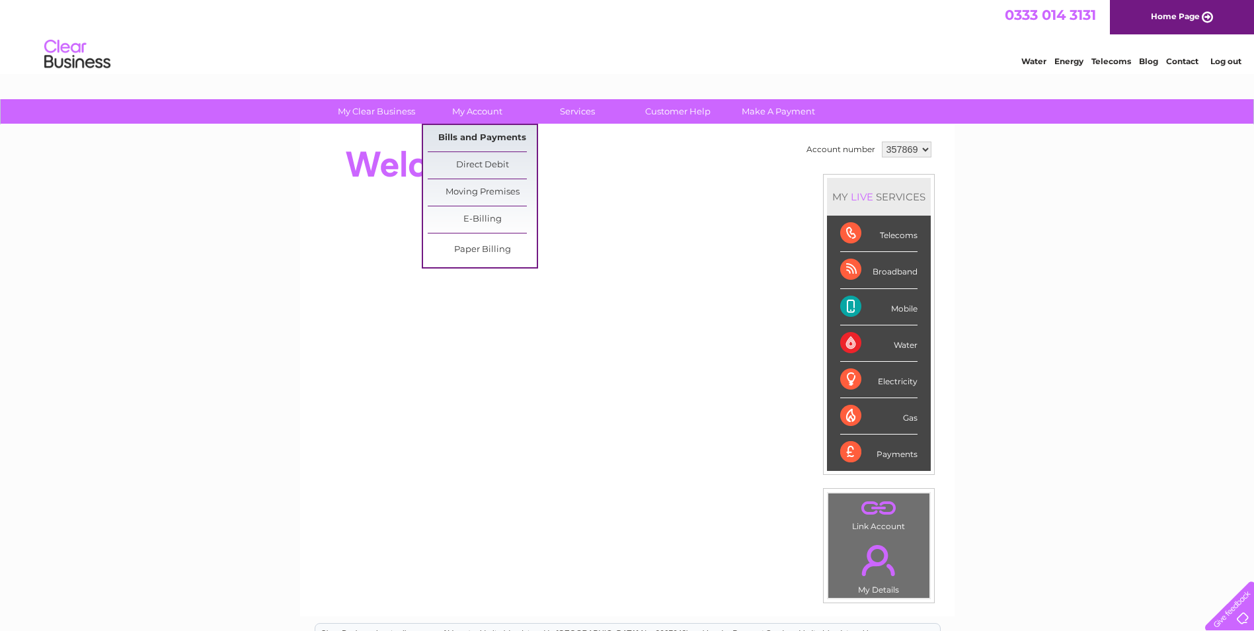
click at [479, 134] on link "Bills and Payments" at bounding box center [482, 138] width 109 height 26
click at [483, 137] on link "Bills and Payments" at bounding box center [482, 138] width 109 height 26
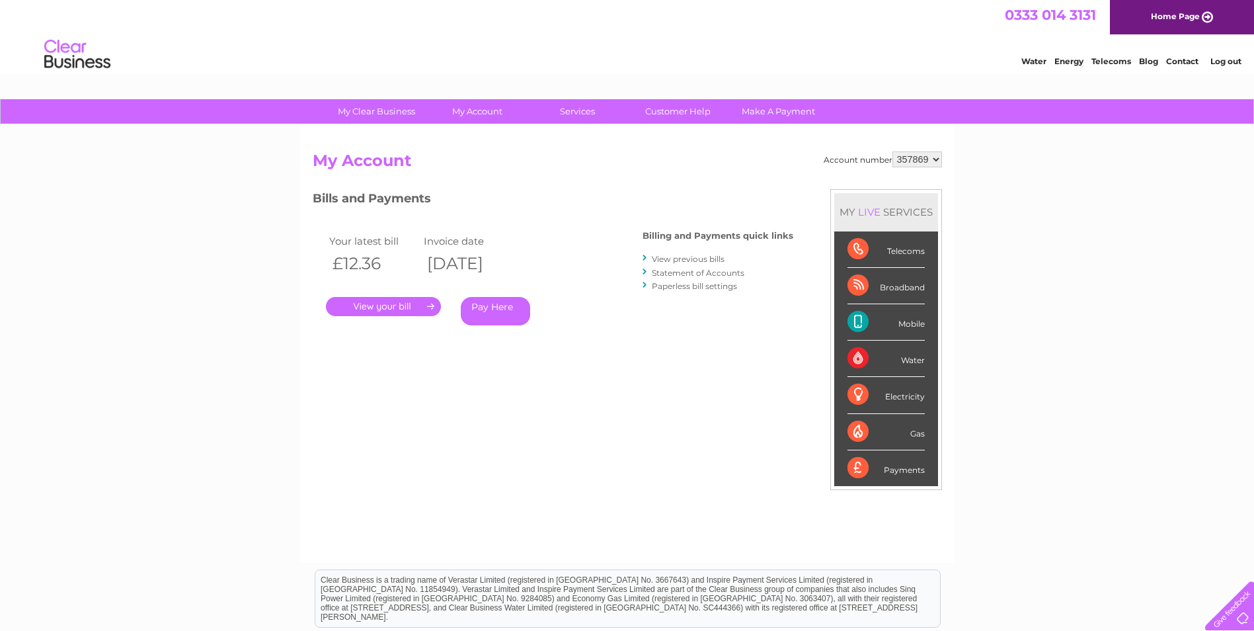
click at [405, 303] on link "." at bounding box center [383, 306] width 115 height 19
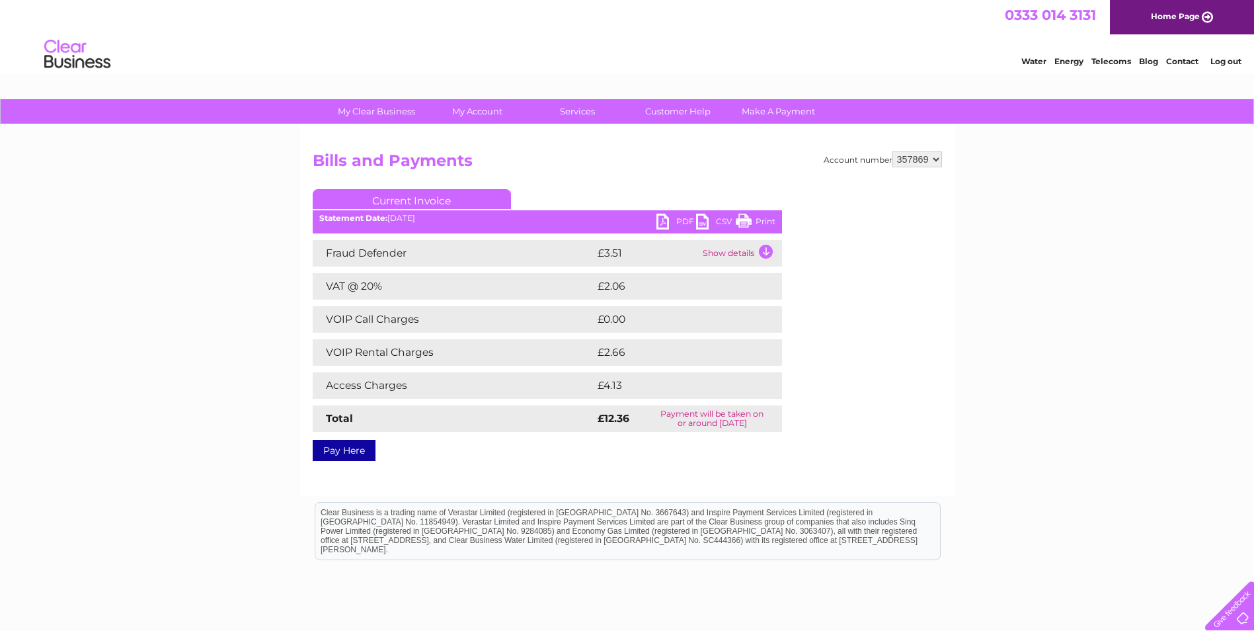
click at [766, 247] on td "Show details" at bounding box center [740, 253] width 83 height 26
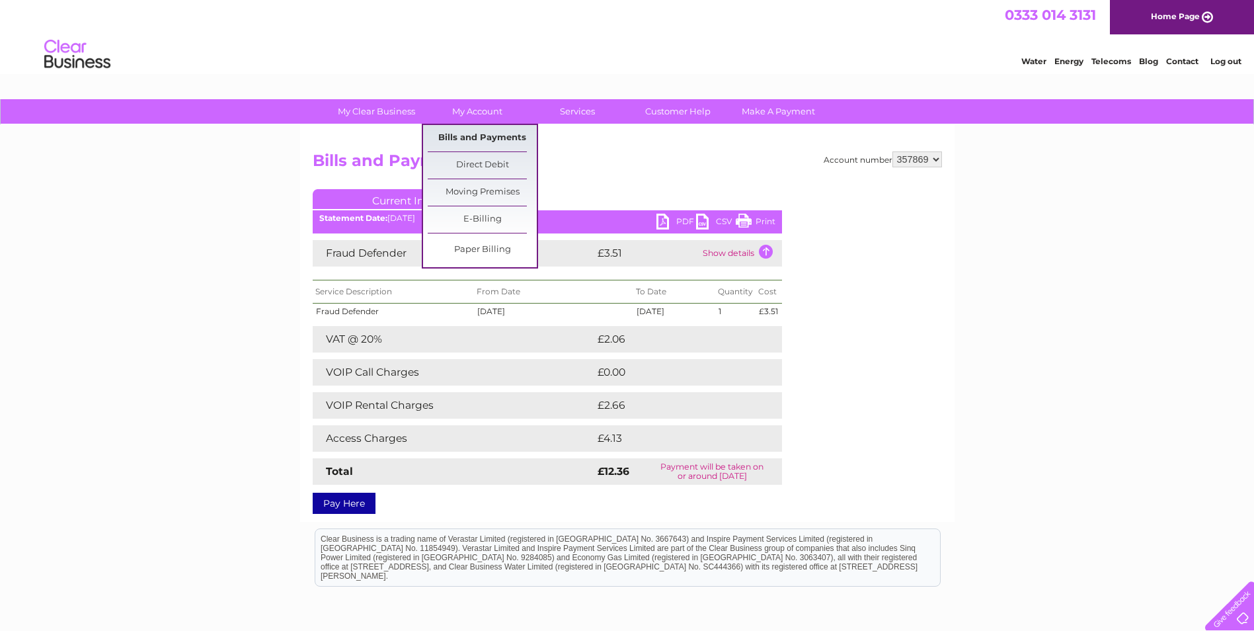
click at [479, 134] on link "Bills and Payments" at bounding box center [482, 138] width 109 height 26
click at [485, 136] on link "Bills and Payments" at bounding box center [482, 138] width 109 height 26
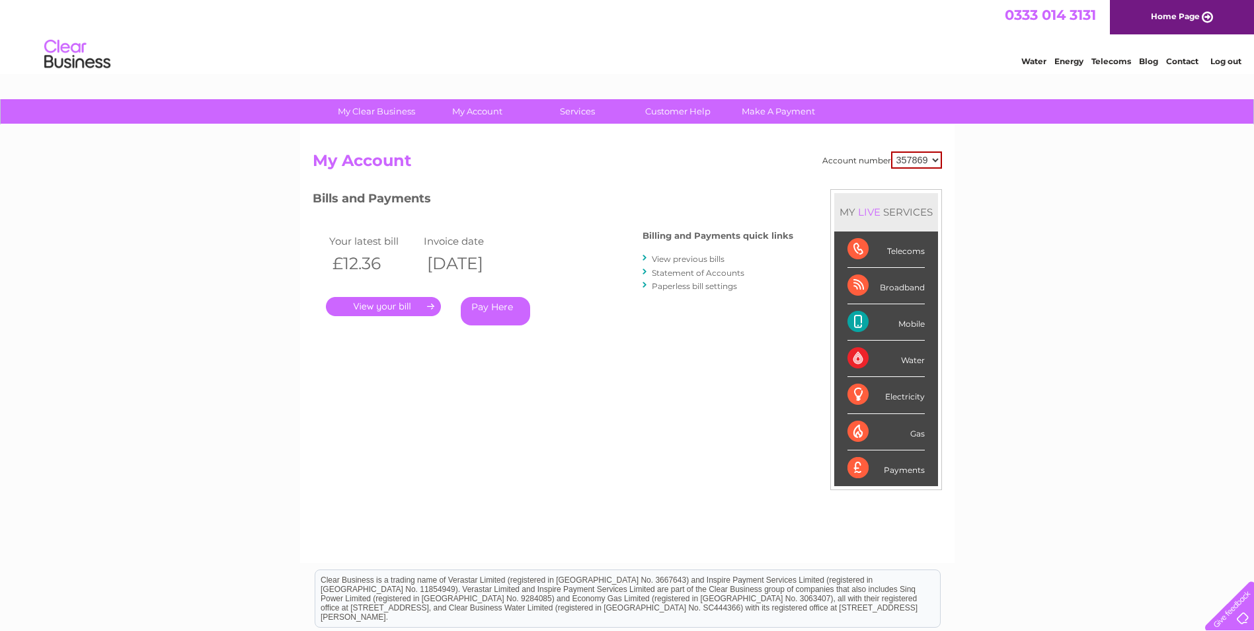
click at [685, 262] on link "View previous bills" at bounding box center [688, 259] width 73 height 10
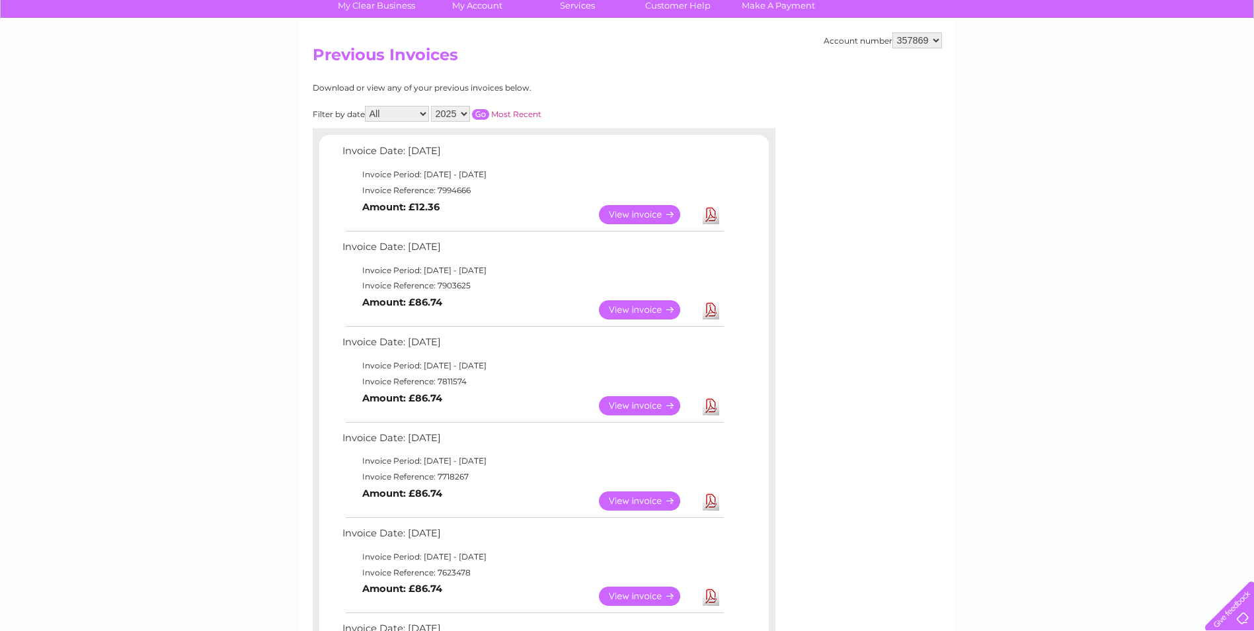
scroll to position [132, 0]
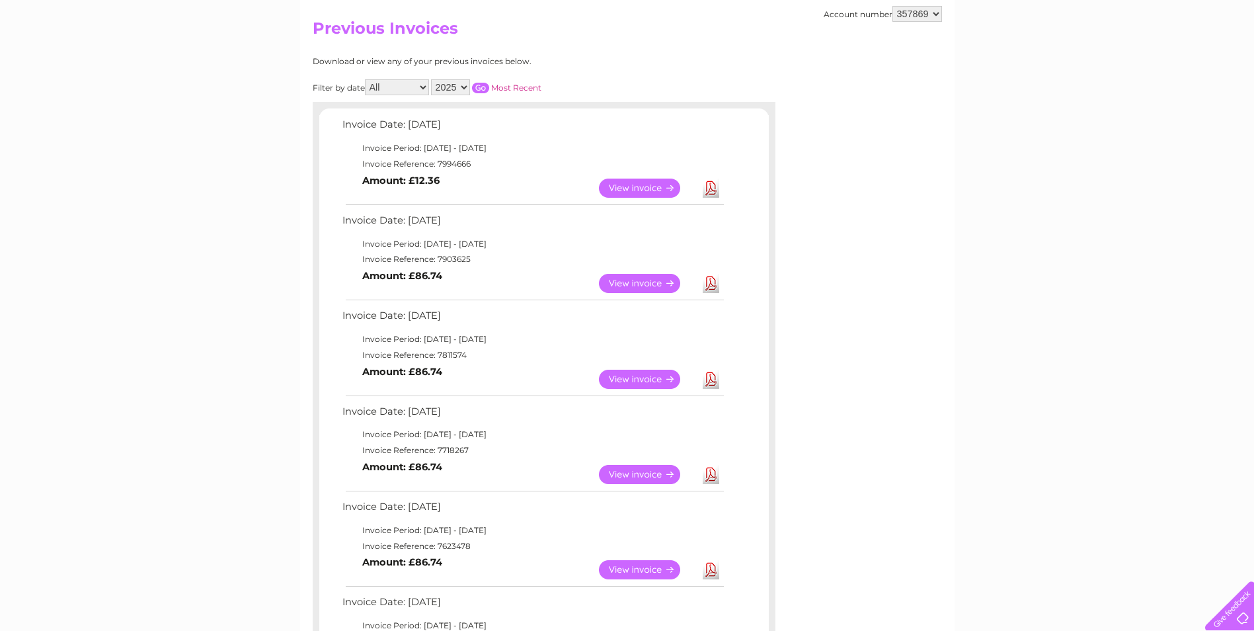
click at [650, 288] on link "View" at bounding box center [647, 283] width 97 height 19
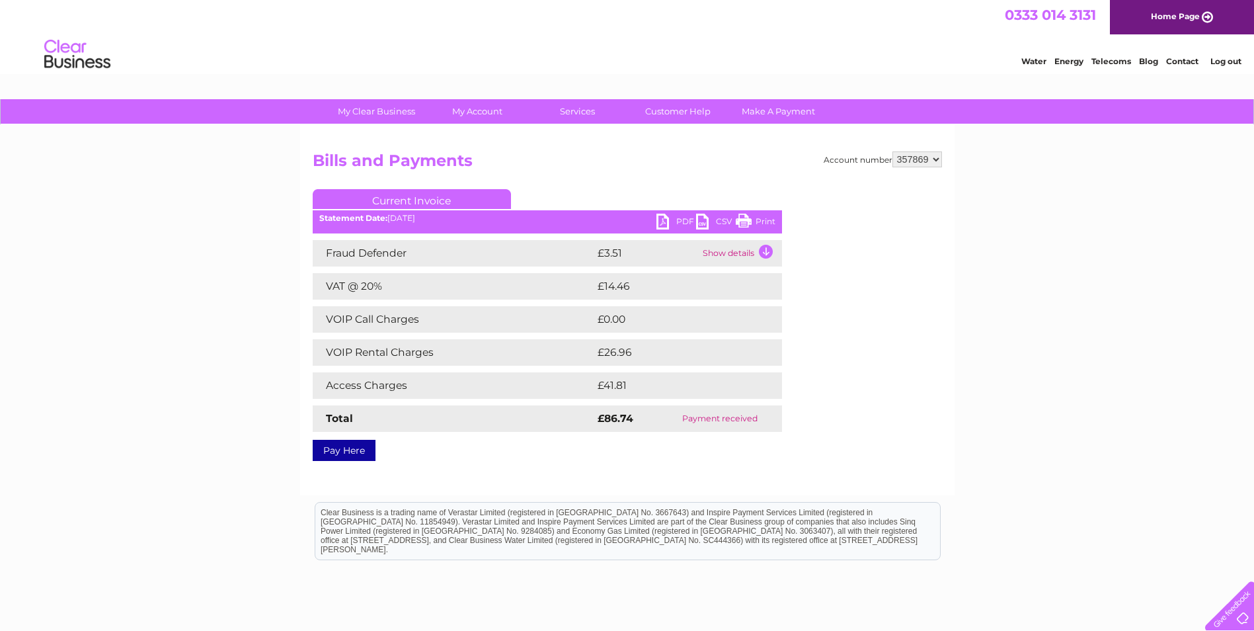
click at [375, 387] on td "Access Charges" at bounding box center [454, 385] width 282 height 26
click at [646, 377] on td "£41.81" at bounding box center [673, 385] width 159 height 26
